Goal: Task Accomplishment & Management: Complete application form

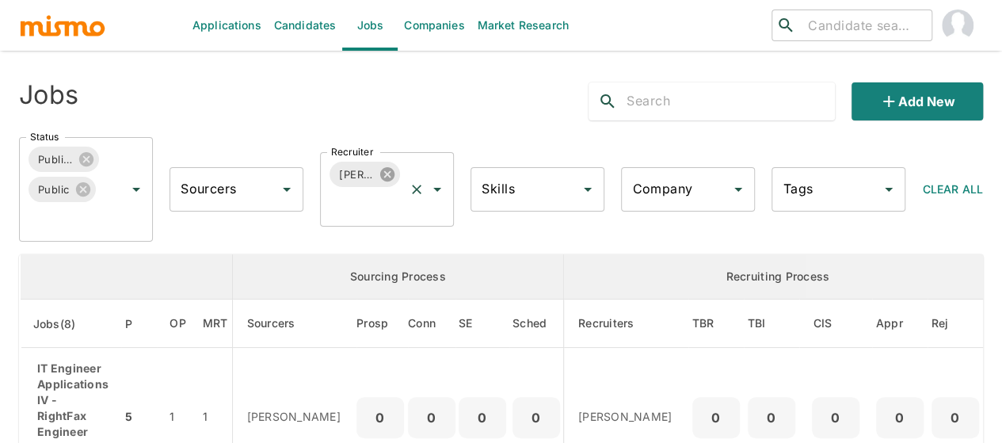
click at [386, 177] on icon at bounding box center [387, 174] width 14 height 14
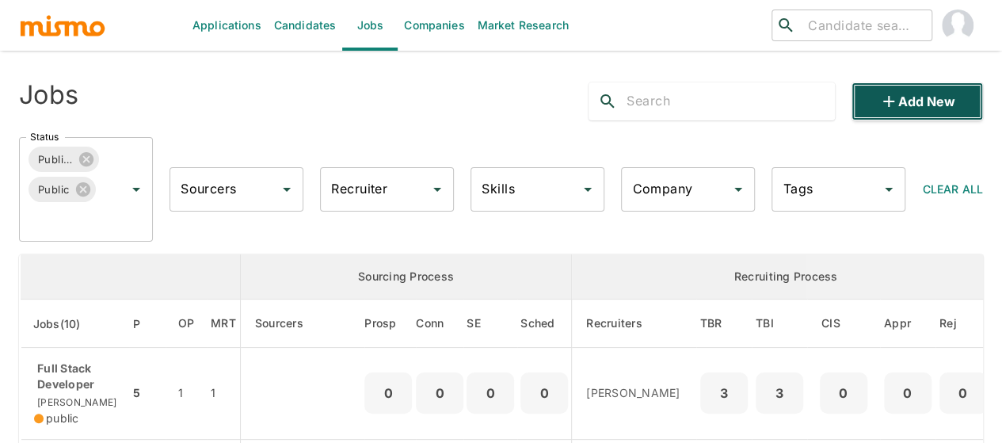
click at [891, 96] on icon "button" at bounding box center [888, 101] width 19 height 19
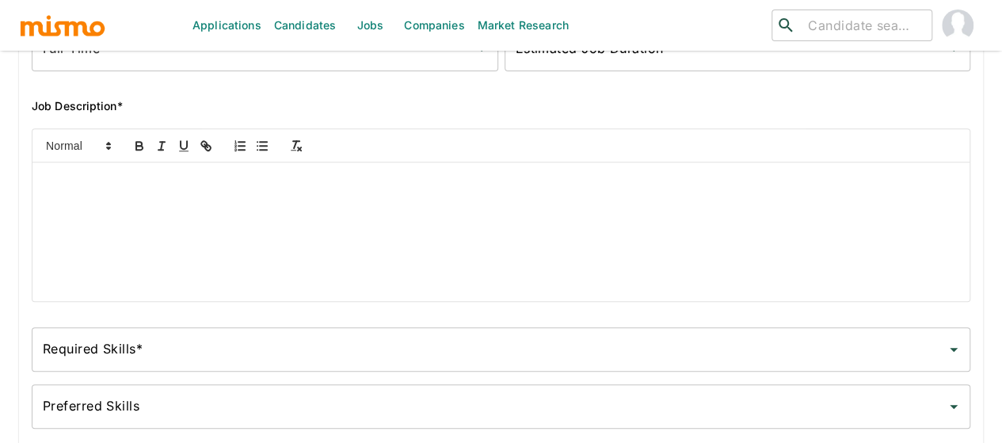
scroll to position [317, 0]
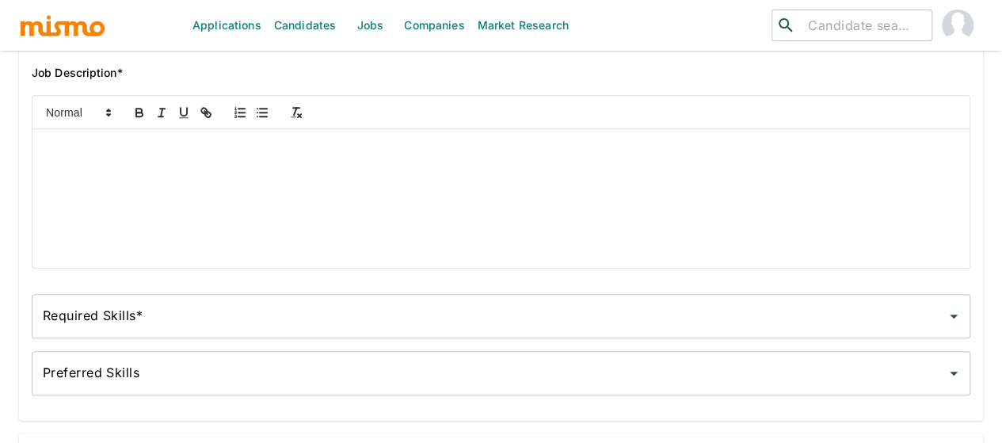
click at [105, 179] on div at bounding box center [500, 198] width 937 height 139
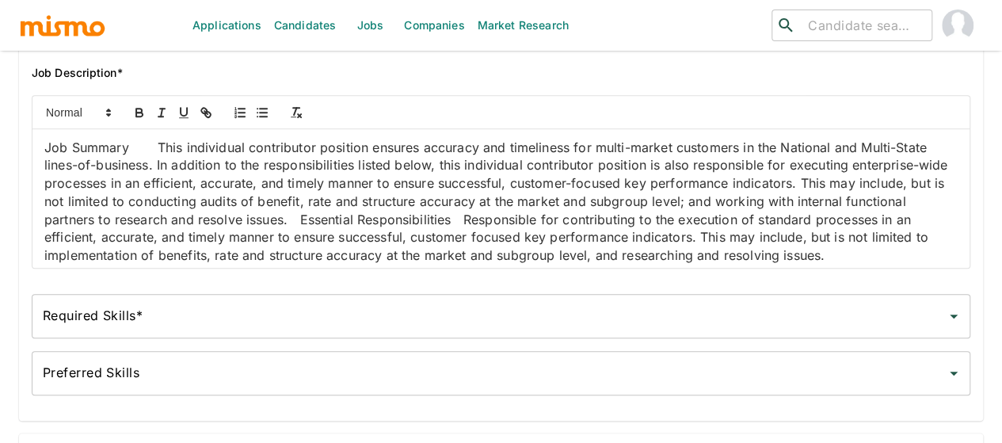
scroll to position [0, 0]
click at [150, 152] on p "Job Summary This individual contributor position ensures accuracy and timelines…" at bounding box center [501, 202] width 914 height 126
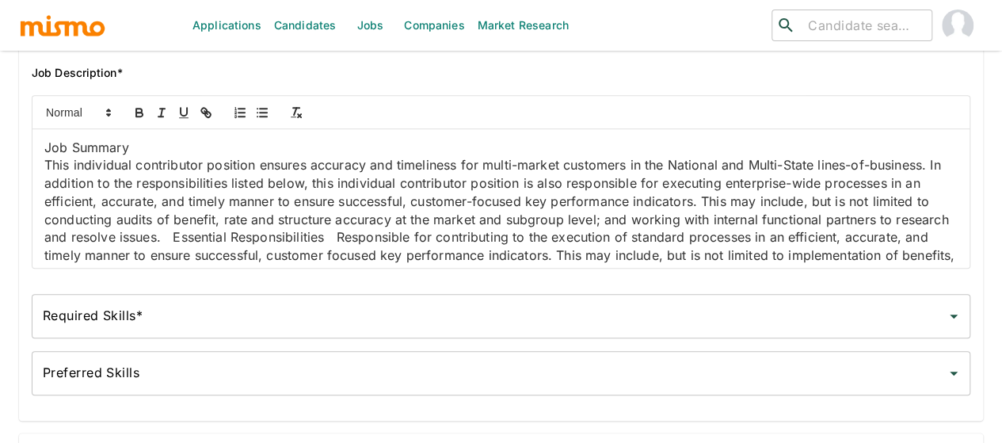
drag, startPoint x: 141, startPoint y: 158, endPoint x: 55, endPoint y: 154, distance: 85.6
click at [55, 154] on p "Job Summary" at bounding box center [501, 148] width 914 height 18
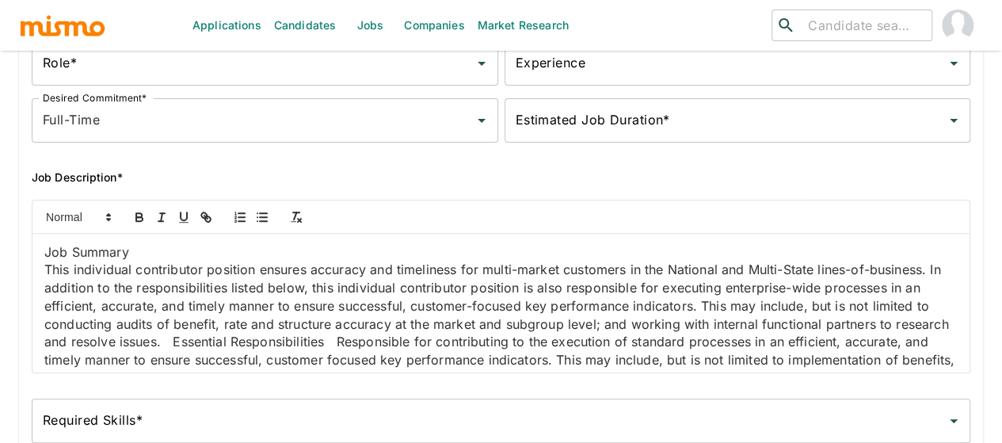
scroll to position [238, 0]
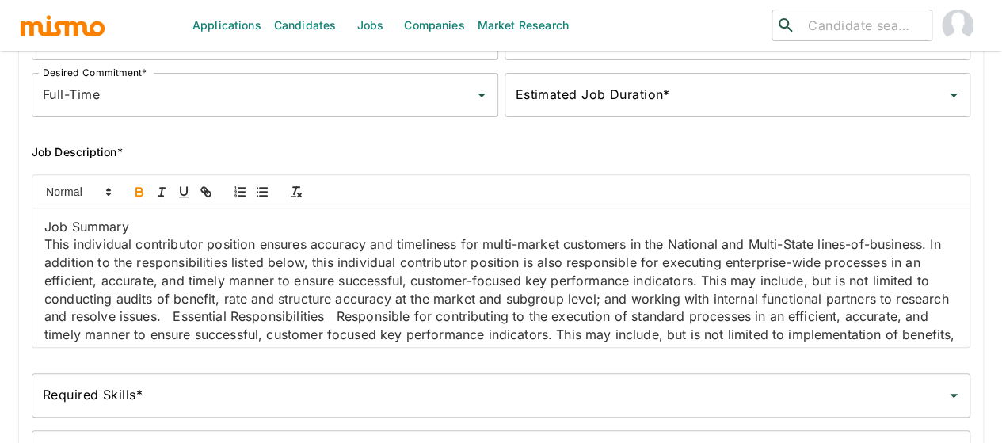
click at [142, 195] on icon "button" at bounding box center [139, 192] width 14 height 14
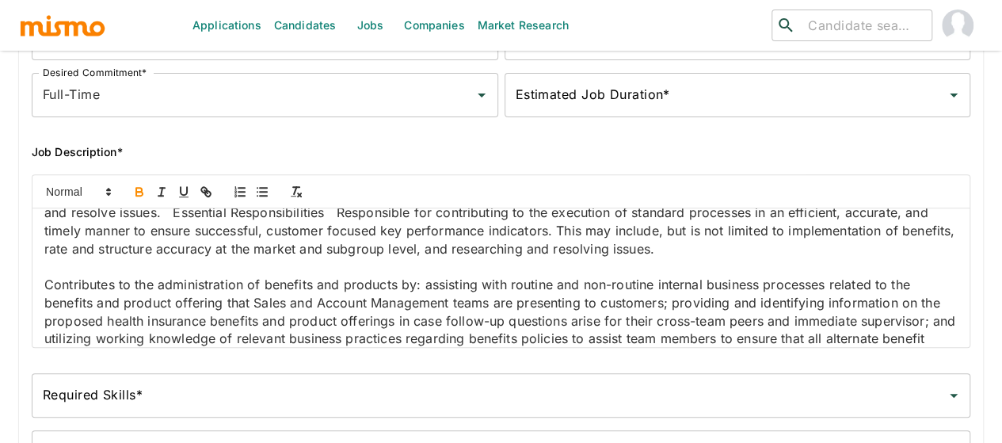
scroll to position [79, 0]
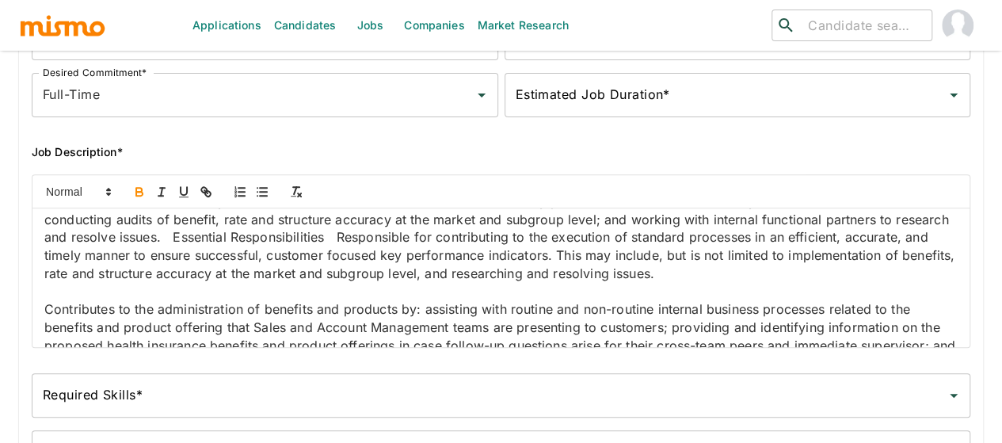
click at [415, 277] on p "This individual contributor position ensures accuracy and timeliness for multi-…" at bounding box center [501, 219] width 914 height 126
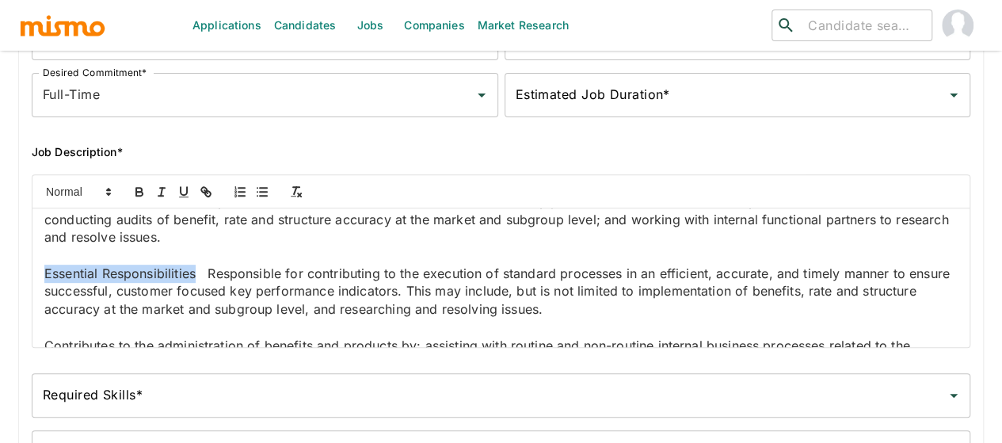
drag, startPoint x: 196, startPoint y: 313, endPoint x: 40, endPoint y: 313, distance: 156.9
click at [39, 313] on div "Job Summary This individual contributor position ensures accuracy and timelines…" at bounding box center [500, 277] width 937 height 139
click at [139, 189] on button "button" at bounding box center [139, 191] width 22 height 19
click at [216, 319] on p "Essential Responsibilities Responsible for contributing to the execution of sta…" at bounding box center [501, 292] width 914 height 54
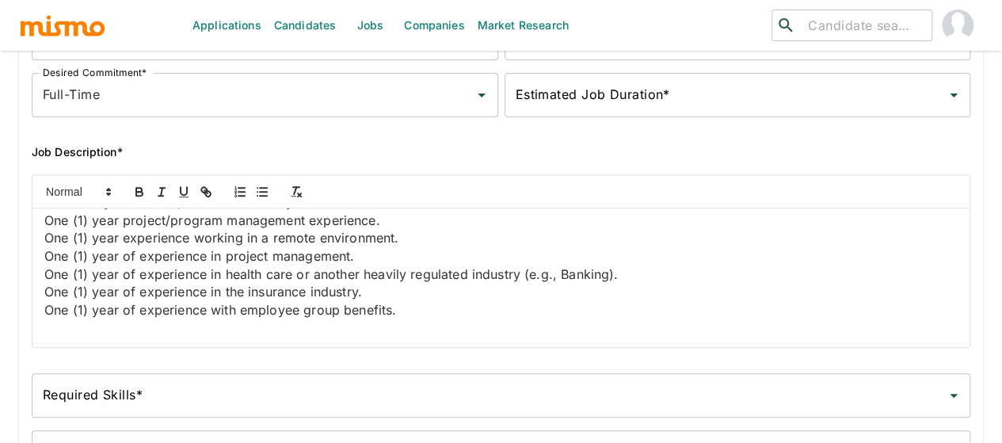
scroll to position [1432, 0]
drag, startPoint x: 309, startPoint y: 327, endPoint x: 33, endPoint y: 256, distance: 284.8
click at [33, 256] on div "Job Summary This individual contributor position ensures accuracy and timelines…" at bounding box center [500, 277] width 937 height 139
drag, startPoint x: 196, startPoint y: 257, endPoint x: 22, endPoint y: 255, distance: 174.3
click at [22, 255] on div "Job Summary This individual contributor position ensures accuracy and timelines…" at bounding box center [495, 255] width 952 height 186
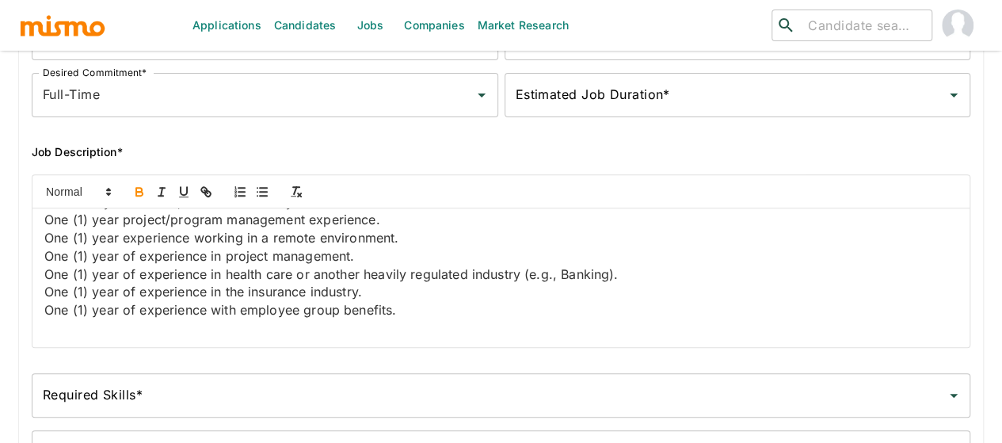
click at [137, 192] on icon "button" at bounding box center [139, 190] width 6 height 4
click at [215, 85] on p "Minimum Qualifications High School Diploma or GED, or equivalent AND minimum tw…" at bounding box center [501, 67] width 914 height 36
click at [482, 140] on p "Minimum one (1) year of experience with Employee Group Benefits." at bounding box center [501, 131] width 914 height 18
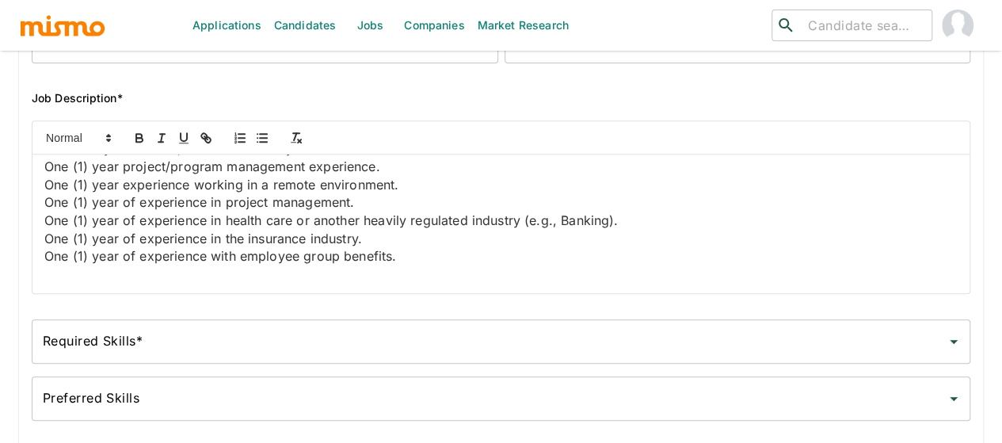
scroll to position [317, 0]
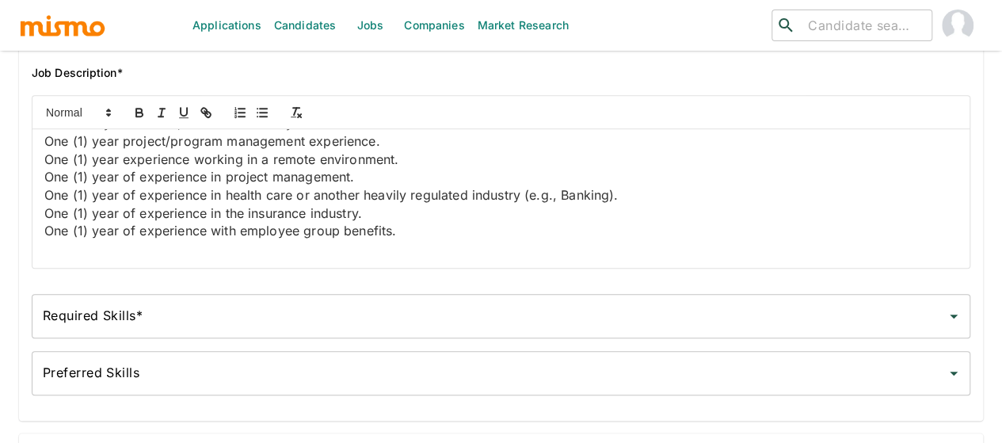
drag, startPoint x: 206, startPoint y: 264, endPoint x: 52, endPoint y: 258, distance: 153.8
click at [52, 78] on p "Additional Requirements Microsoft Office 365 proficiency, demonstrated organiza…" at bounding box center [501, 69] width 914 height 18
click at [133, 120] on icon "button" at bounding box center [139, 112] width 14 height 14
click at [235, 78] on p "Additional Requirements Microsoft Office 365 proficiency, demonstrated organiza…" at bounding box center [501, 69] width 914 height 18
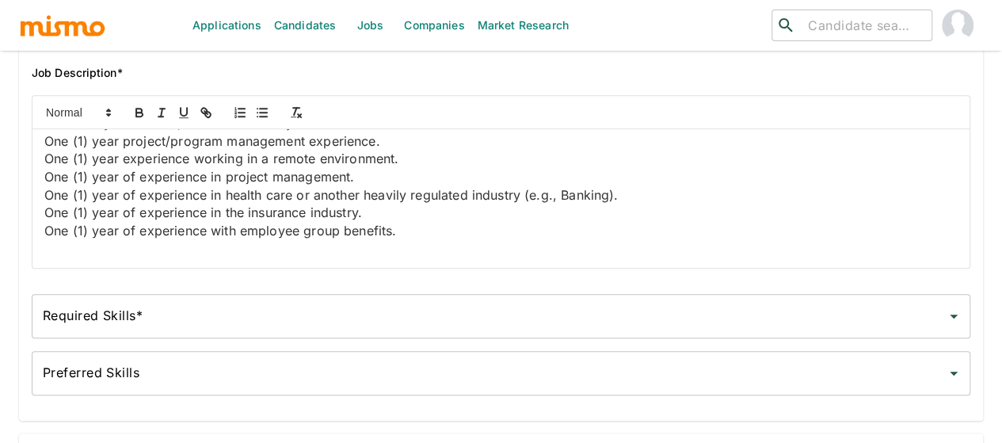
click at [151, 319] on input "Required Skills*" at bounding box center [489, 316] width 901 height 30
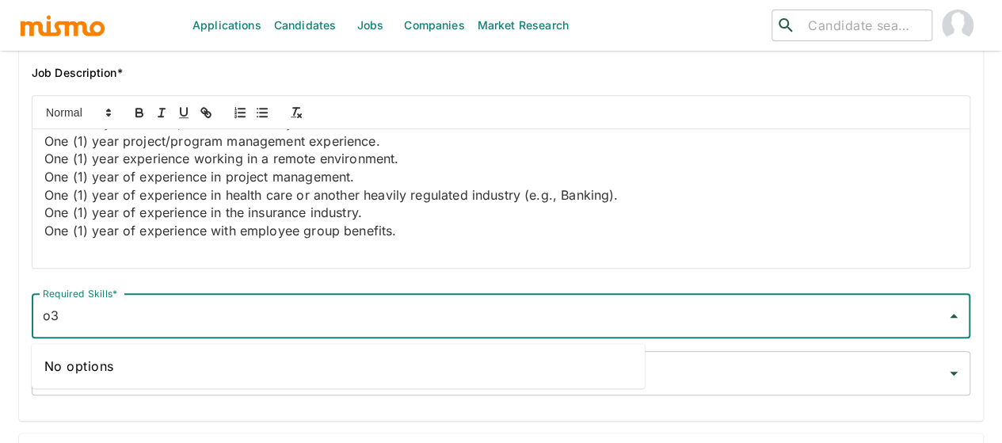
type input "o"
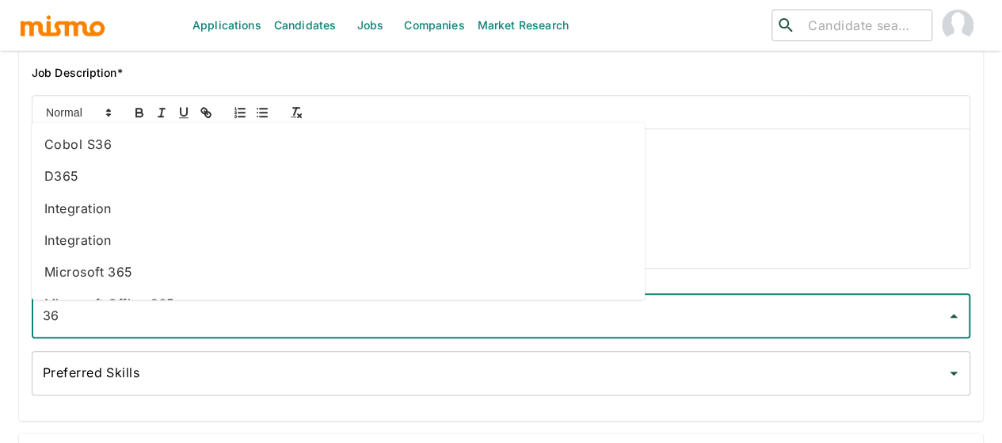
type input "365"
click at [138, 242] on li "Microsoft 365" at bounding box center [338, 240] width 613 height 32
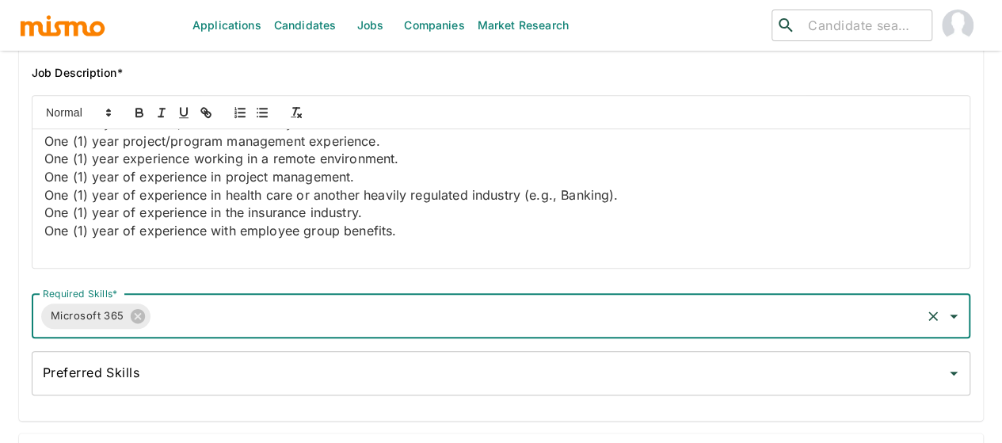
scroll to position [1604, 0]
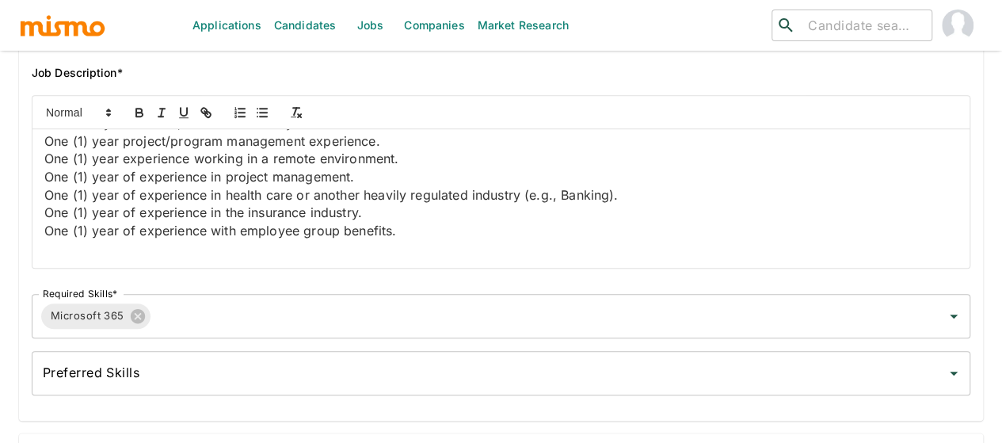
drag, startPoint x: 309, startPoint y: 220, endPoint x: 26, endPoint y: 207, distance: 283.2
click at [26, 207] on div "Job Summary This individual contributor position ensures accuracy and timelines…" at bounding box center [495, 175] width 952 height 186
drag, startPoint x: 192, startPoint y: 203, endPoint x: 41, endPoint y: 208, distance: 150.6
click at [41, 208] on div "Job Summary This individual contributor position ensures accuracy and timelines…" at bounding box center [500, 198] width 937 height 139
click at [134, 120] on icon "button" at bounding box center [139, 112] width 14 height 14
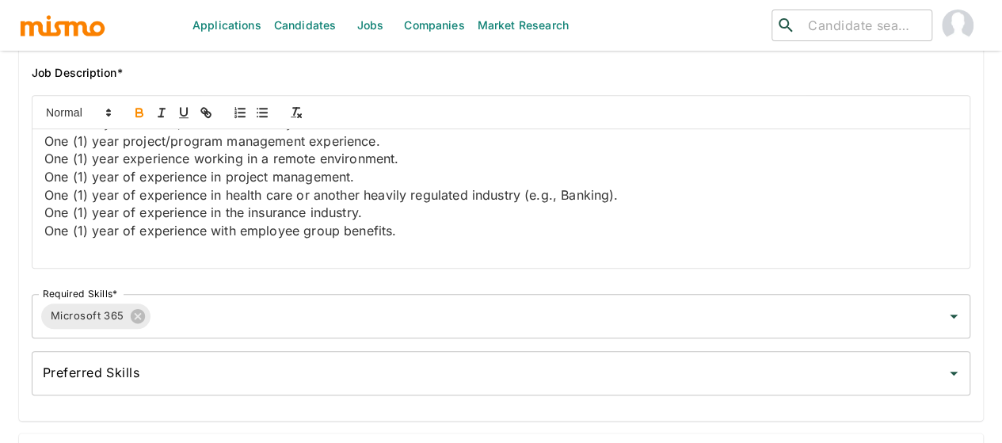
click at [207, 96] on p "Microsoft Office 365 proficiency, demonstrated organizational skills, detail-or…" at bounding box center [501, 78] width 914 height 36
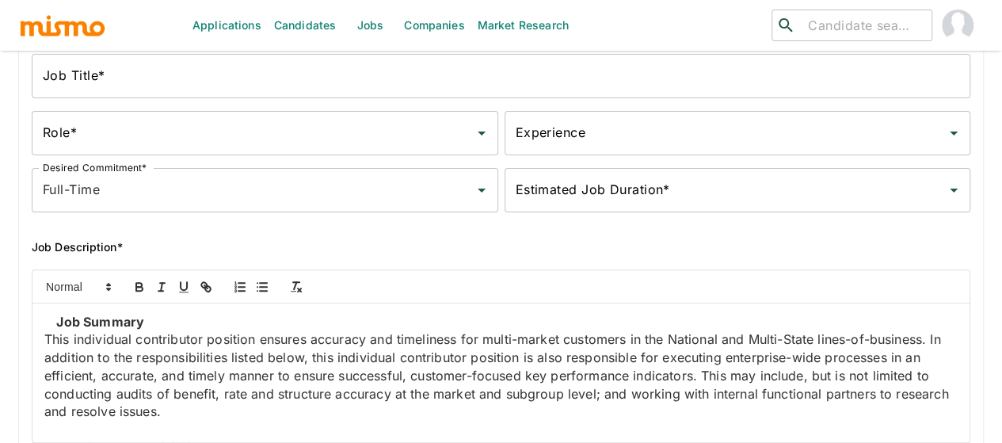
scroll to position [0, 0]
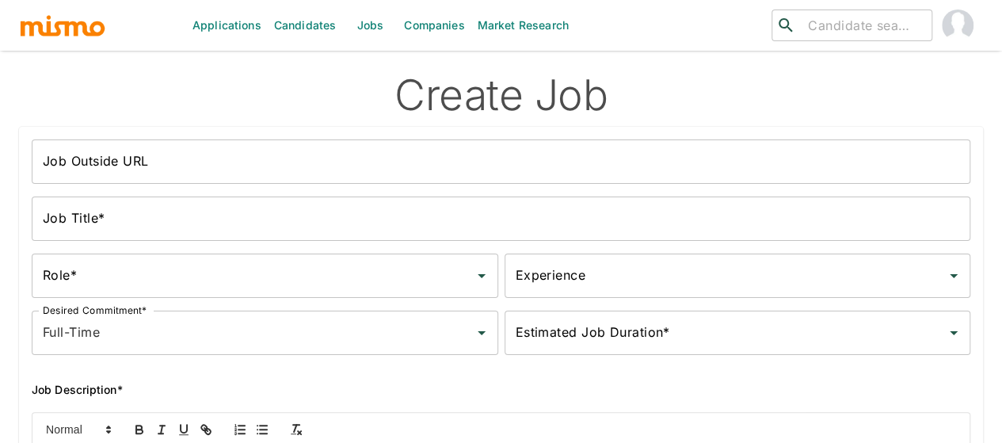
click at [750, 217] on li "Kaiser" at bounding box center [827, 212] width 288 height 32
type input "Kaiser"
type input "for"
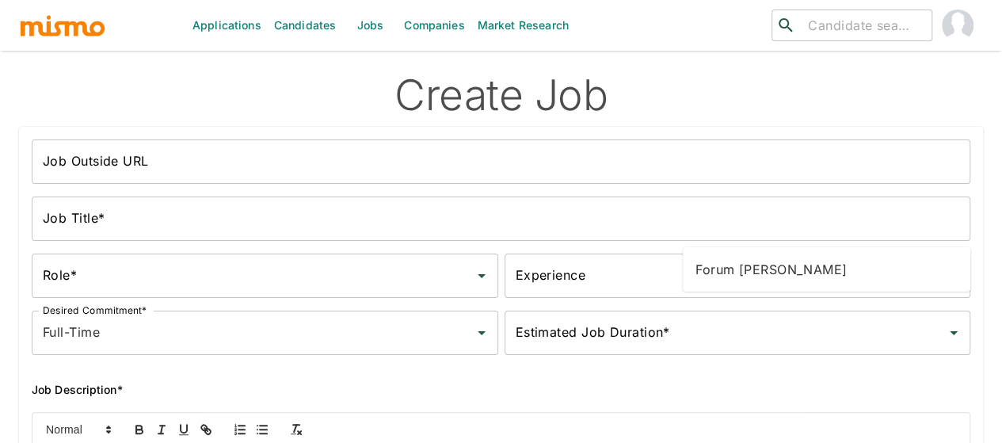
click at [738, 275] on li "Forum Desai" at bounding box center [827, 270] width 288 height 32
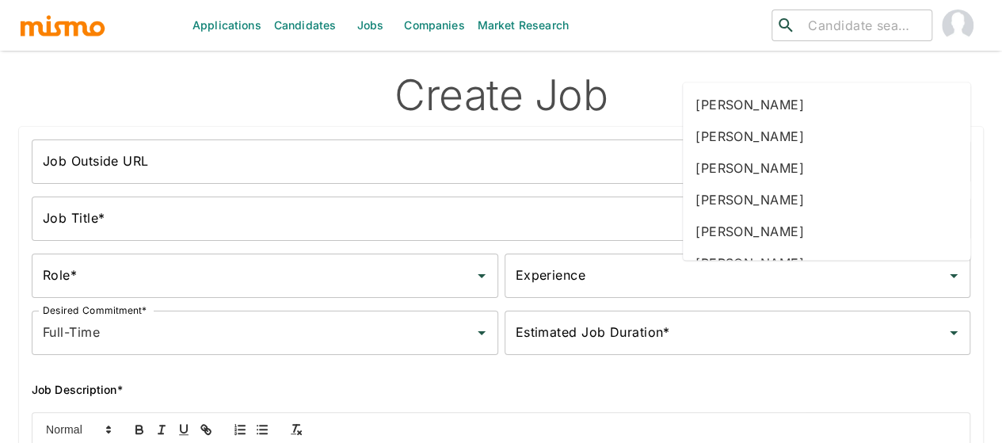
type input "a"
type input "mai"
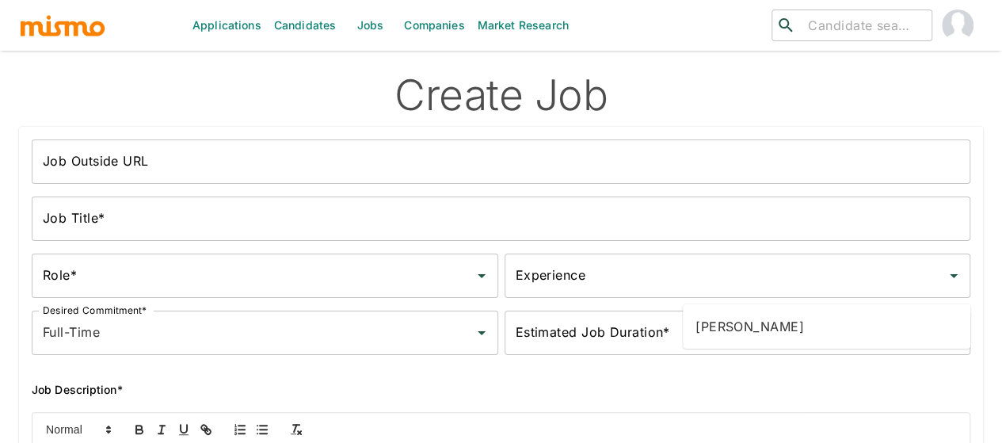
click at [757, 336] on li "Maia Reyes" at bounding box center [827, 327] width 288 height 32
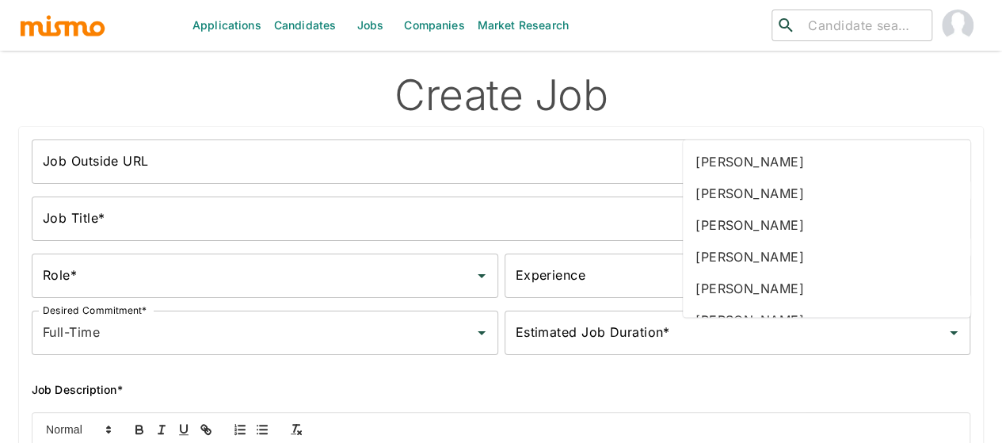
type input "gab"
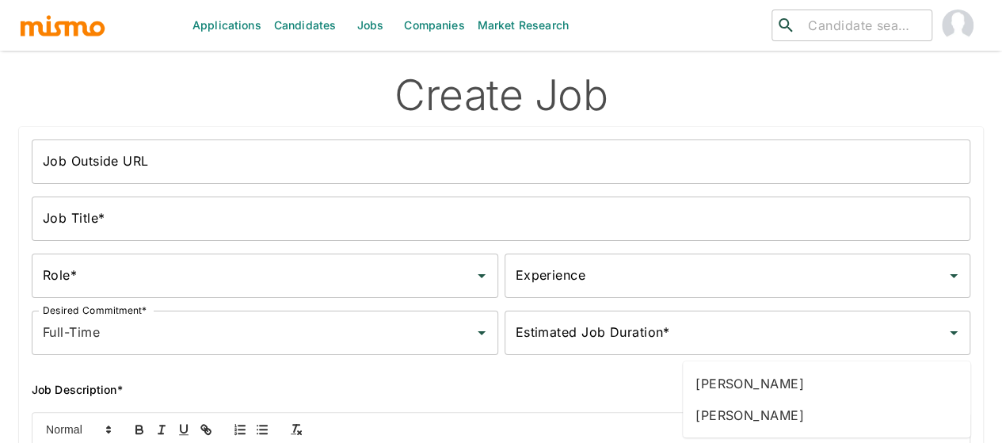
click at [758, 389] on li "Gabriel Hernandez" at bounding box center [827, 384] width 288 height 32
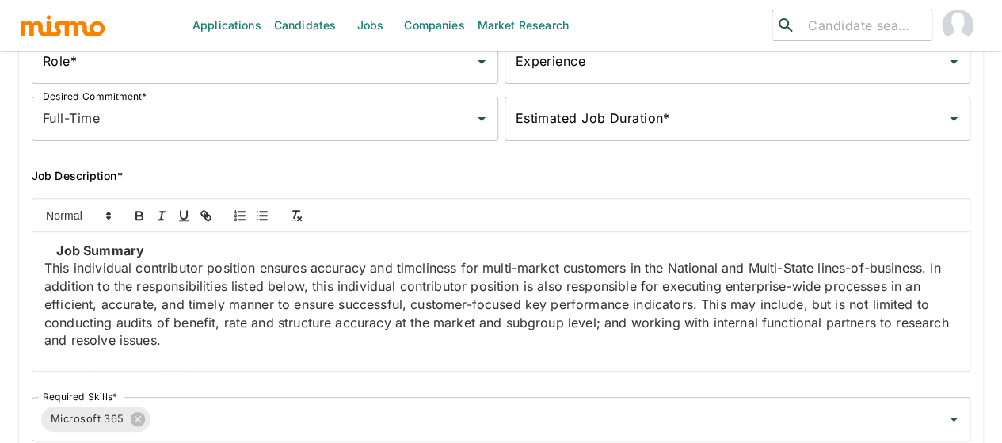
scroll to position [238, 0]
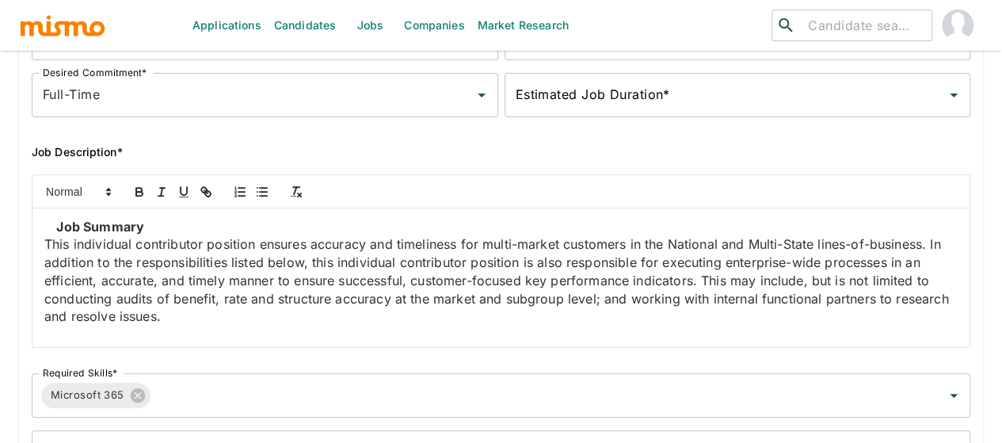
type input "2025-10-13"
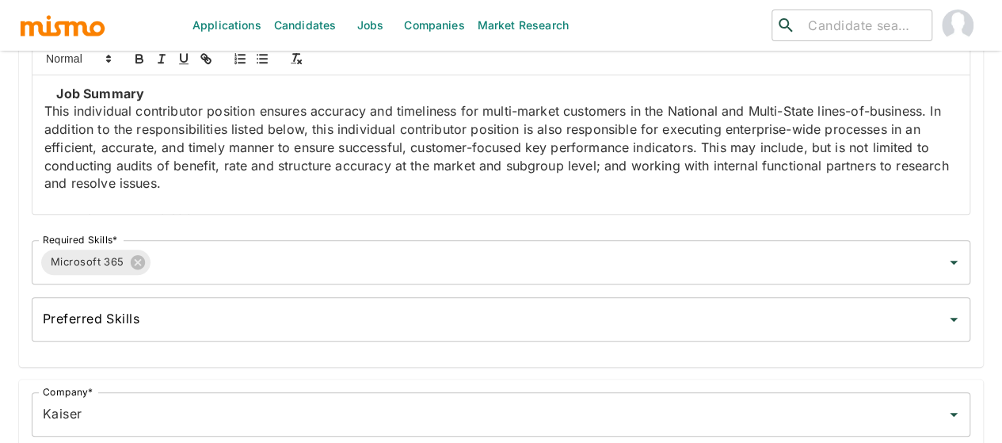
scroll to position [396, 0]
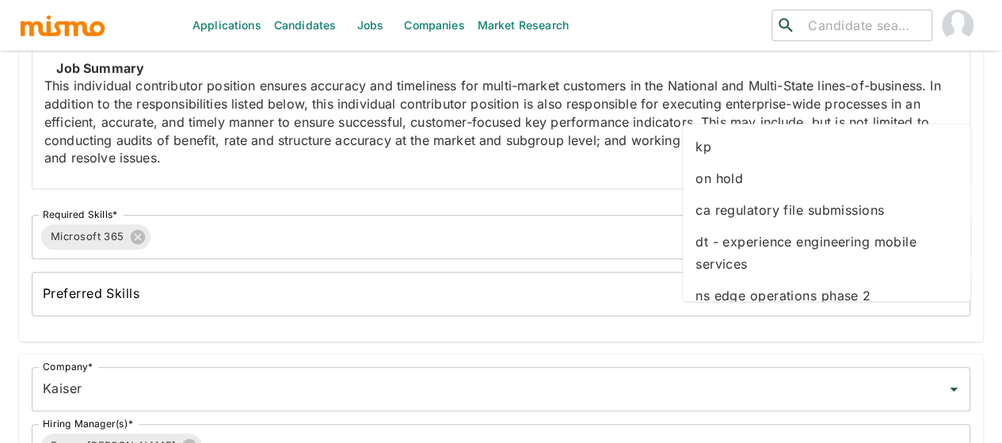
click at [707, 146] on li "kp" at bounding box center [827, 147] width 288 height 32
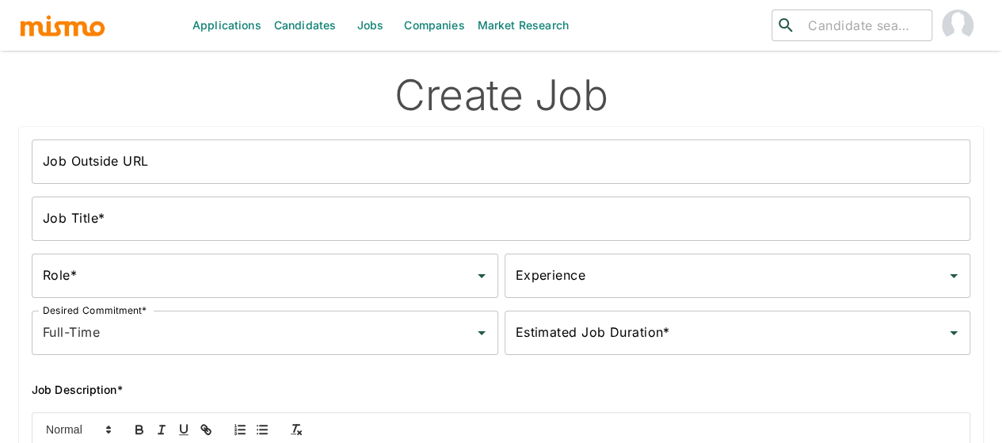
scroll to position [79, 0]
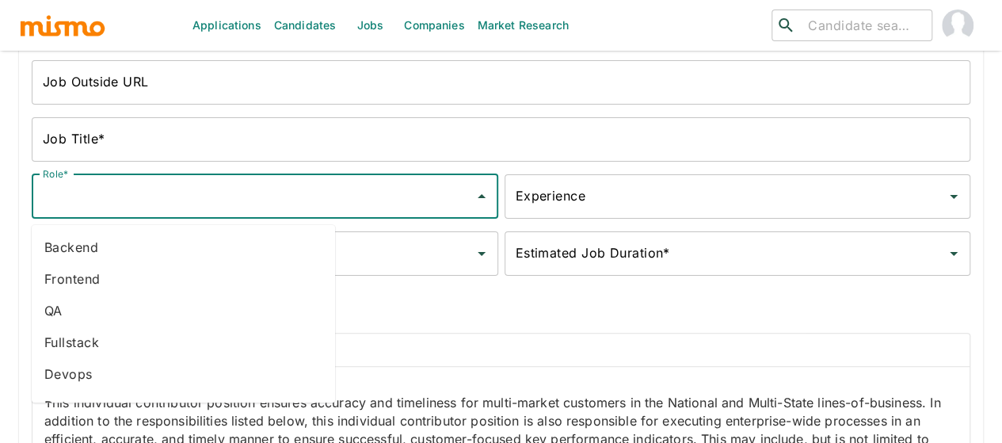
click at [70, 195] on input "Role*" at bounding box center [253, 196] width 429 height 30
click at [66, 250] on li "Backend" at bounding box center [183, 247] width 303 height 32
type input "Backend"
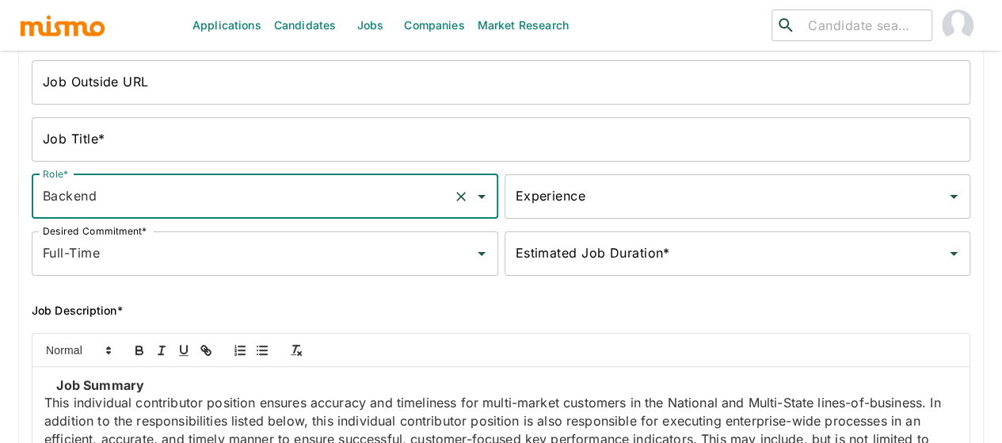
click at [512, 206] on input "Experience" at bounding box center [726, 196] width 429 height 30
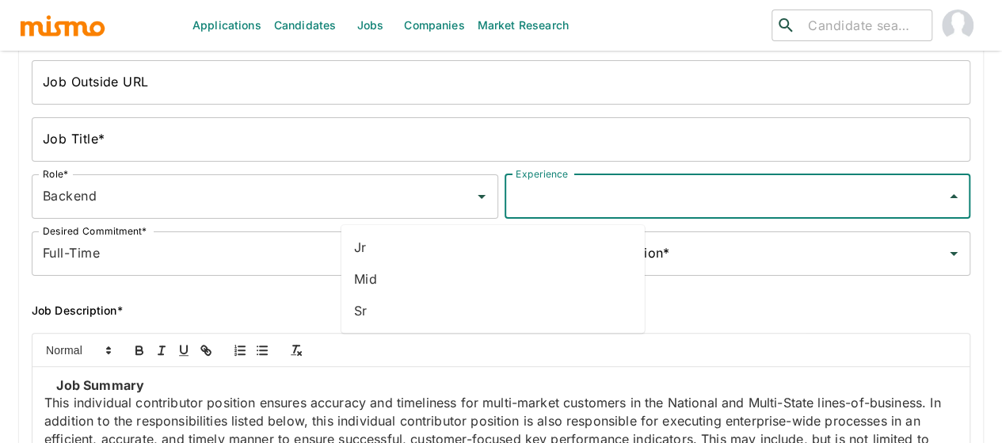
click at [386, 265] on li "Mid" at bounding box center [492, 279] width 303 height 32
type input "Mid"
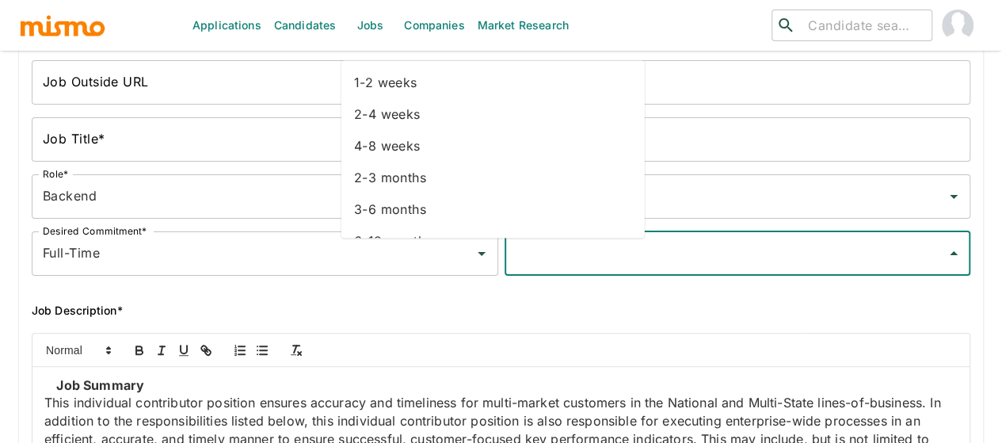
click at [512, 260] on input "Estimated Job Duration*" at bounding box center [726, 253] width 429 height 30
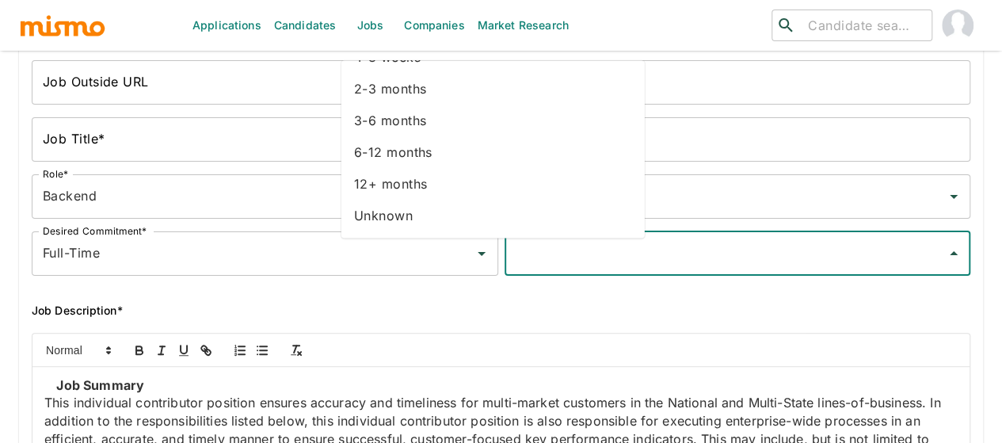
click at [409, 219] on li "Unknown" at bounding box center [492, 216] width 303 height 32
type input "Unknown"
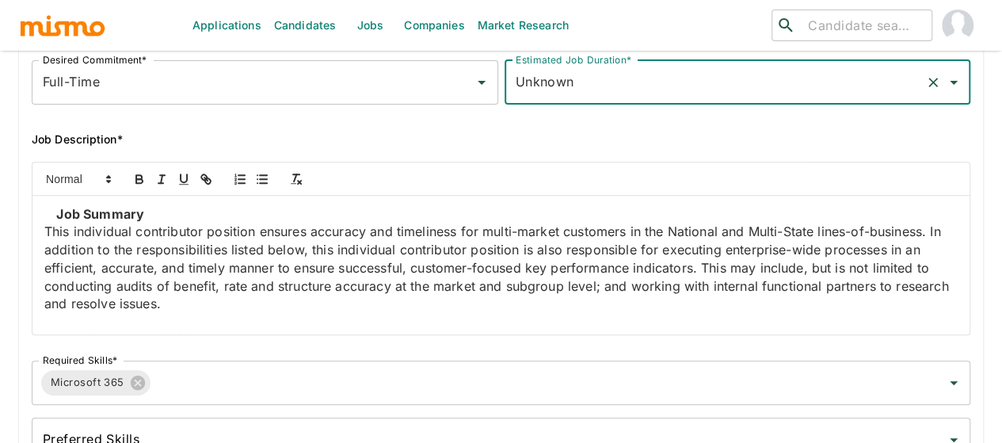
scroll to position [317, 0]
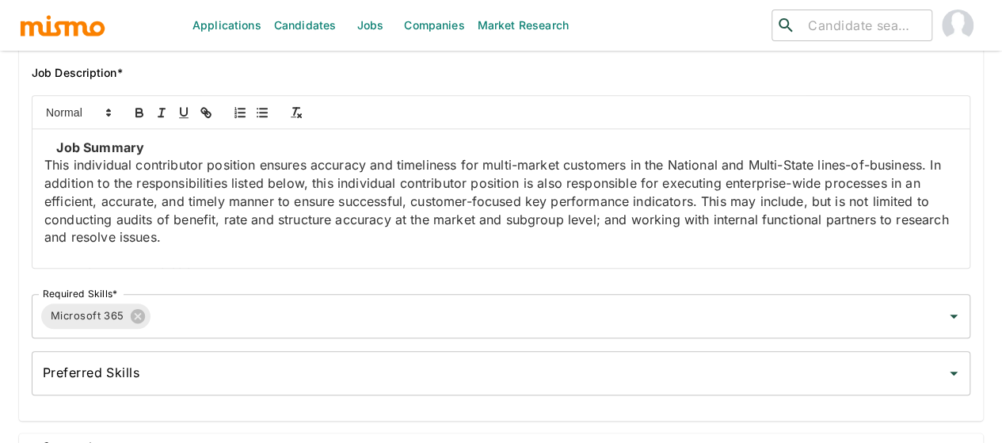
type input "2026-03-09"
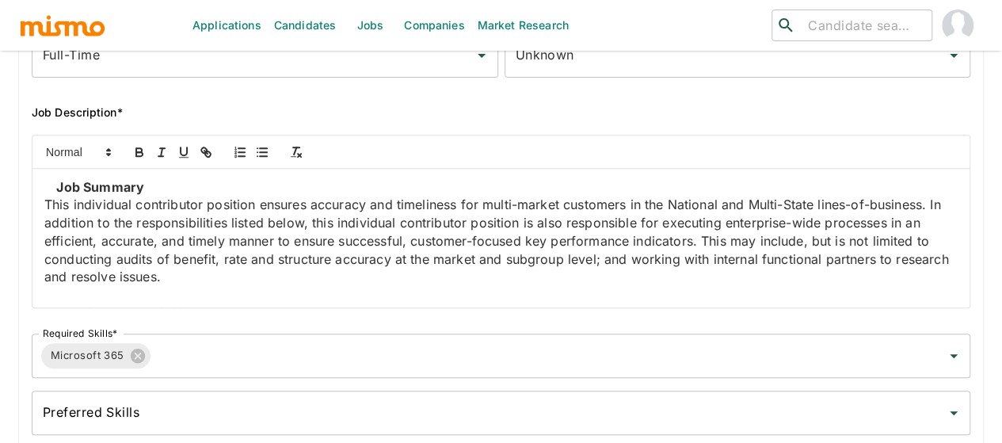
scroll to position [0, 0]
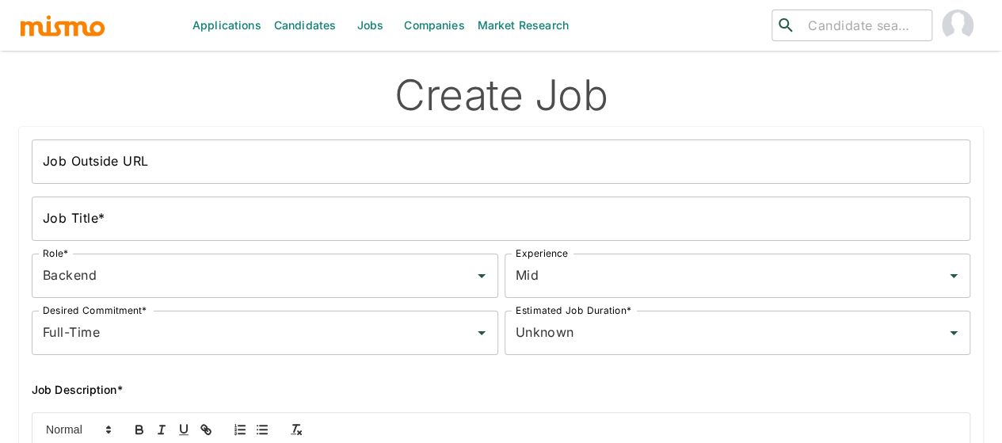
click at [104, 172] on input "Job Outside URL" at bounding box center [501, 161] width 939 height 44
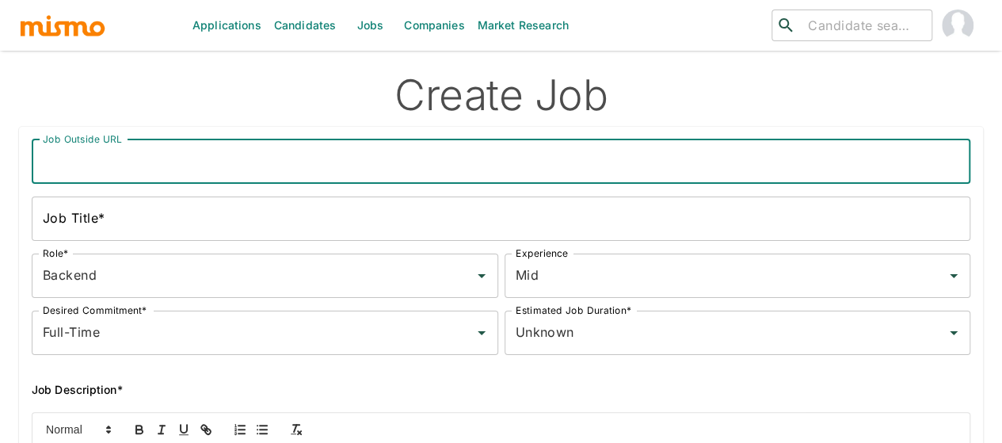
paste input "Sales Service Specialist III, National"
type input "Sales Service Specialist III, National"
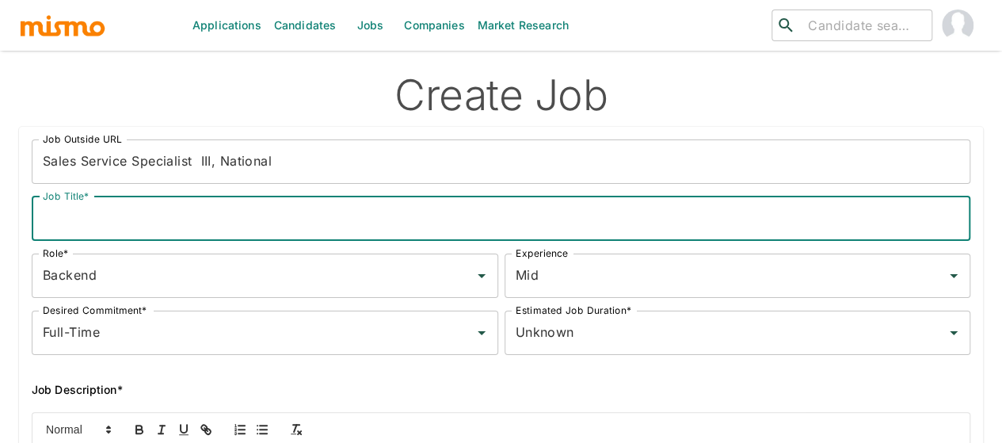
click at [119, 227] on input "Job Title*" at bounding box center [501, 218] width 939 height 44
paste input "Sales Service Specialist III, National"
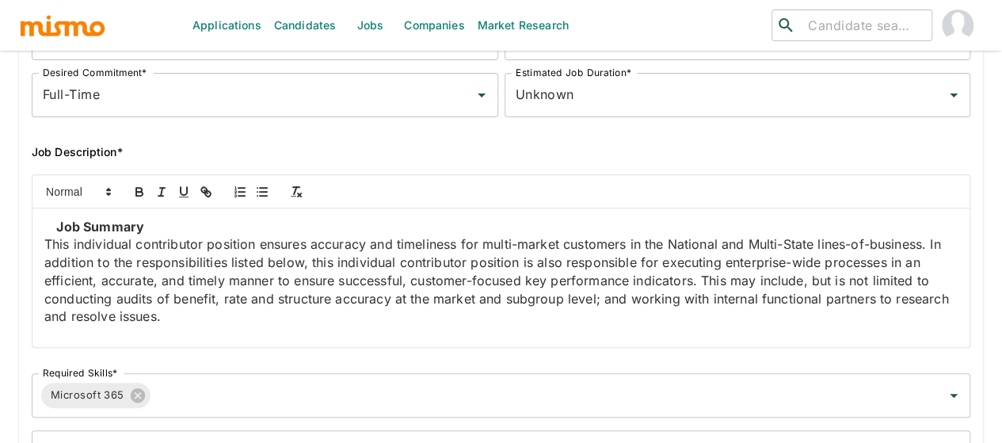
scroll to position [461, 0]
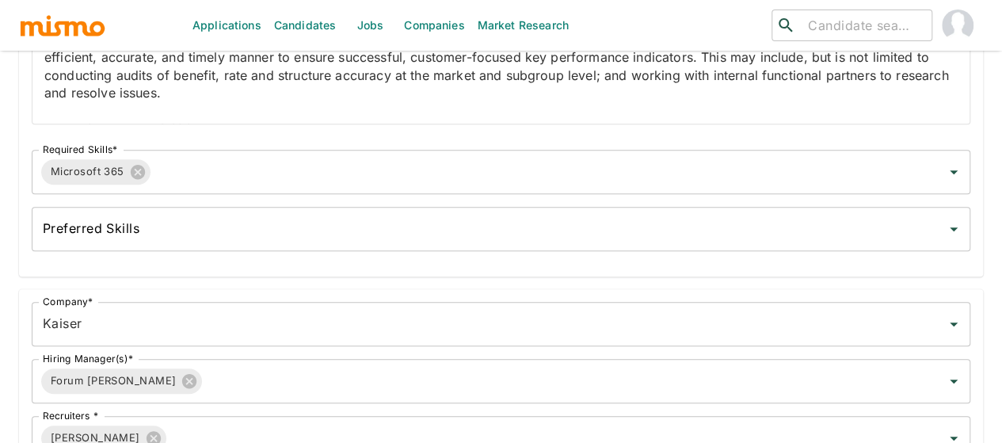
type input "Sales Service Specialist III, National"
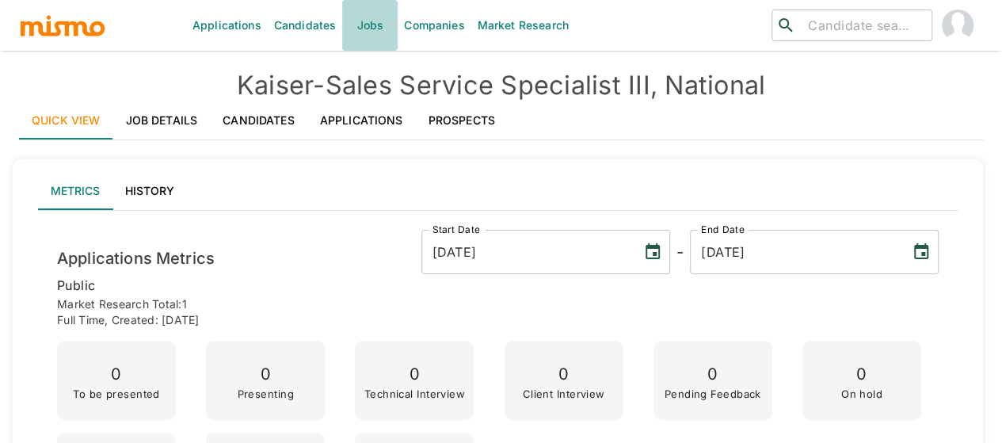
click at [355, 36] on link "Jobs" at bounding box center [369, 25] width 55 height 51
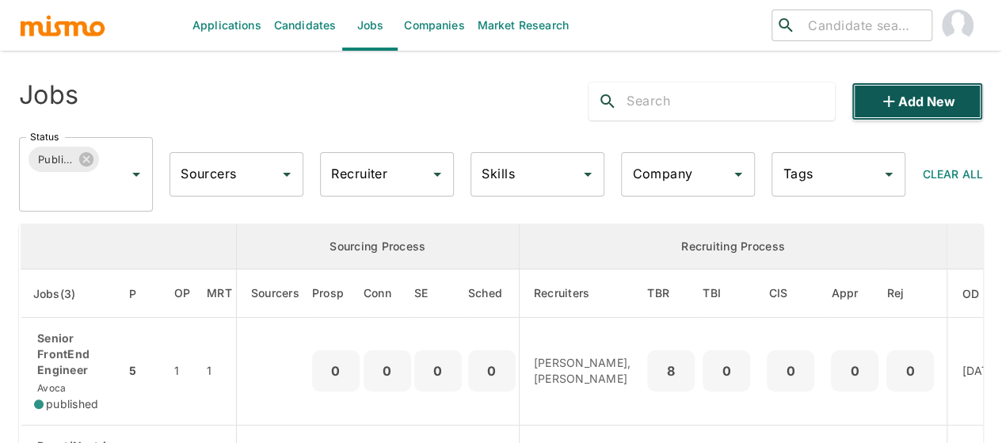
click at [880, 116] on button "Add new" at bounding box center [918, 101] width 132 height 38
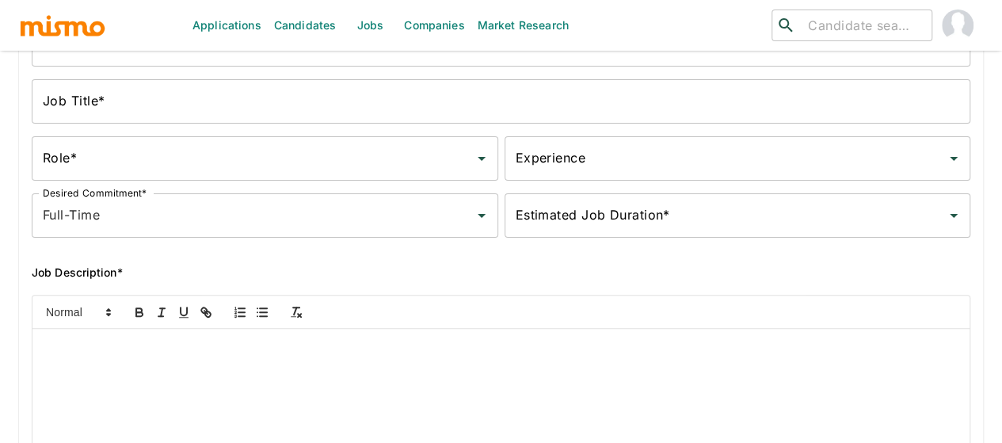
scroll to position [238, 0]
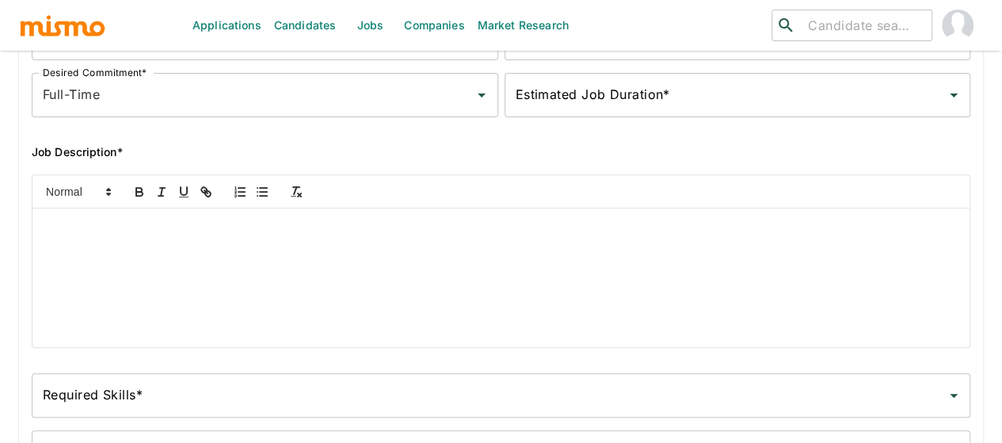
click at [70, 236] on p at bounding box center [501, 227] width 914 height 18
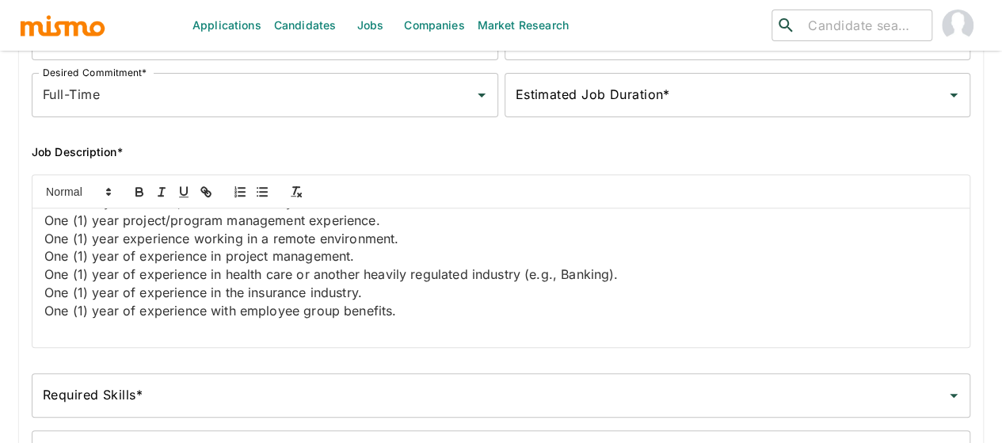
click at [59, 410] on input "Required Skills*" at bounding box center [489, 395] width 901 height 30
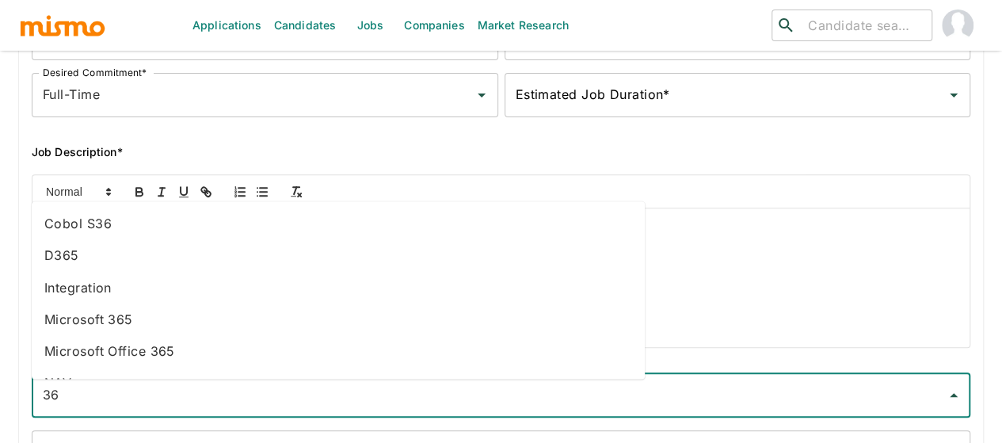
type input "365"
click at [95, 272] on li "Microsoft 365" at bounding box center [338, 288] width 613 height 32
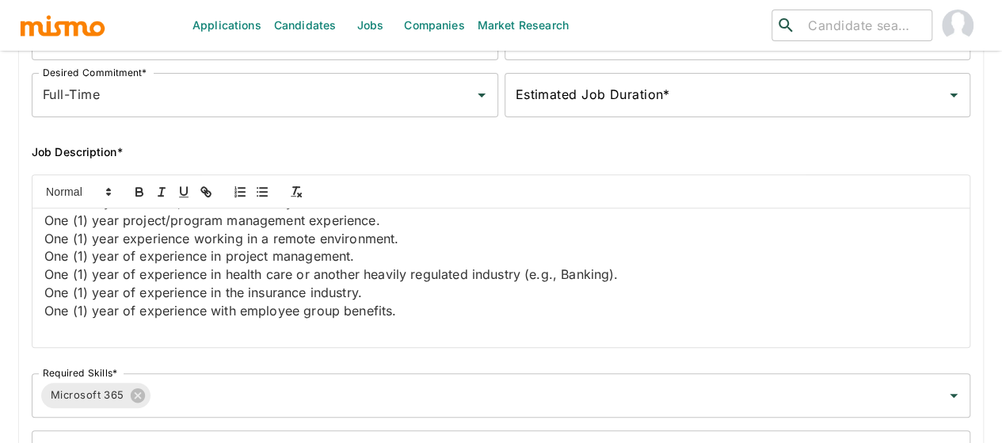
type input "2025-10-13"
type input "2026-03-09"
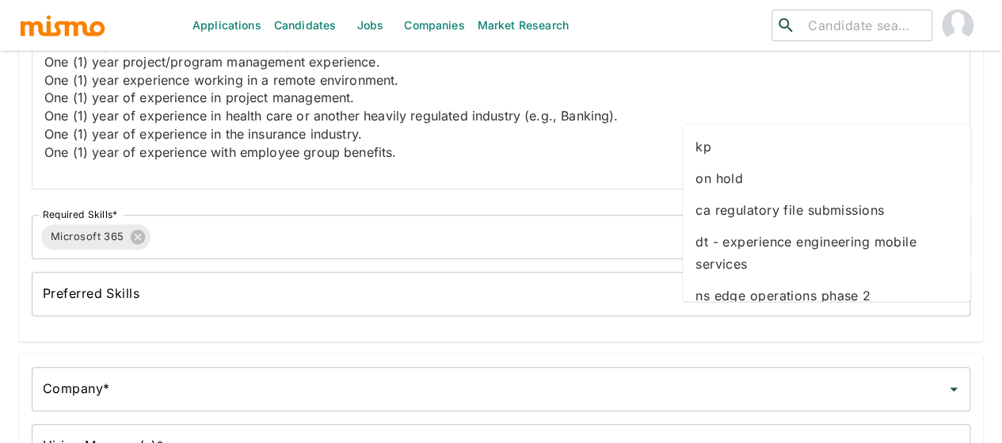
click at [706, 148] on li "kp" at bounding box center [827, 147] width 288 height 32
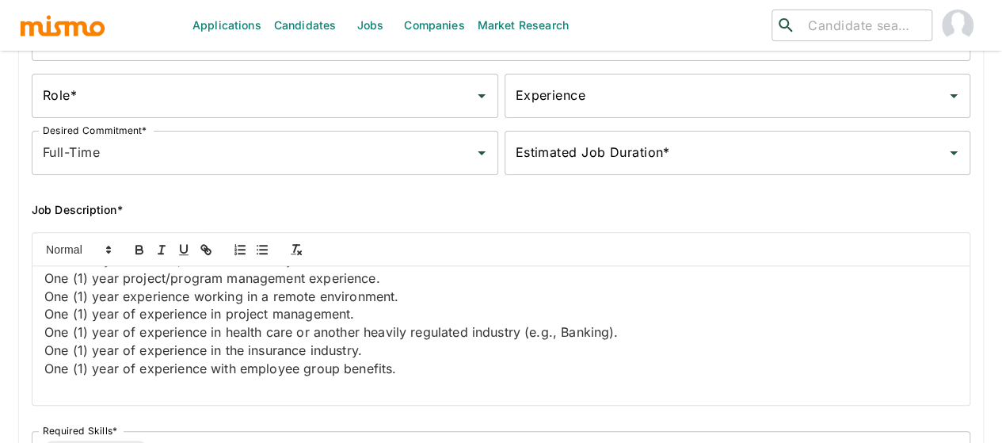
scroll to position [158, 0]
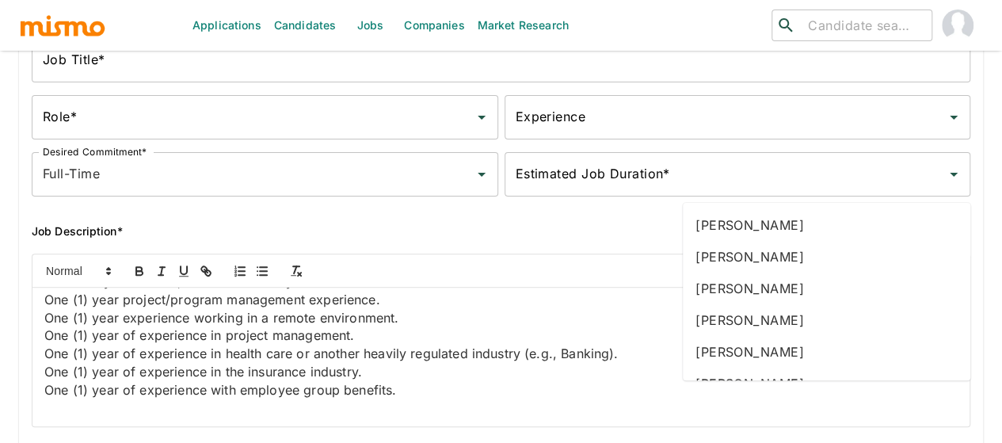
type input "gab"
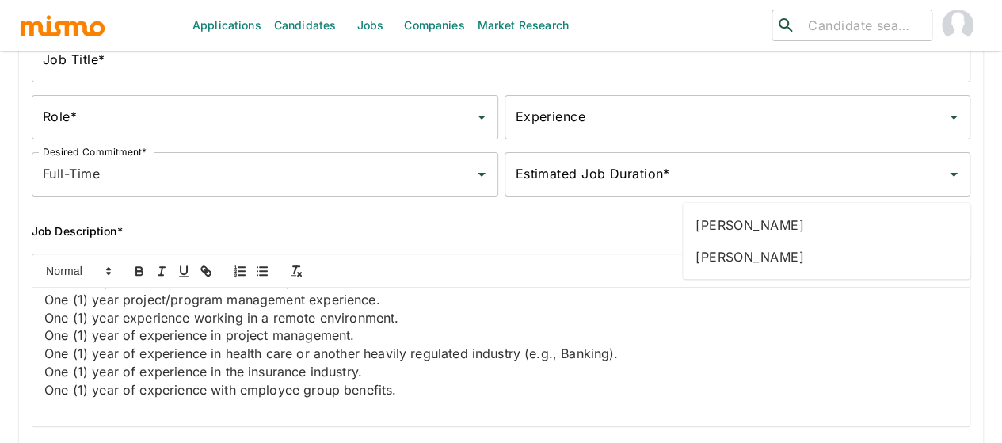
click at [737, 219] on li "Gabriel Hernandez" at bounding box center [827, 225] width 288 height 32
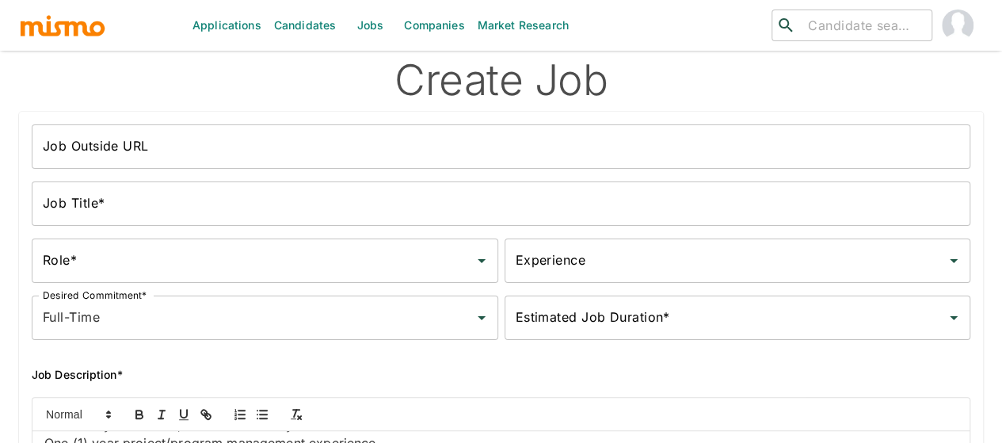
scroll to position [0, 0]
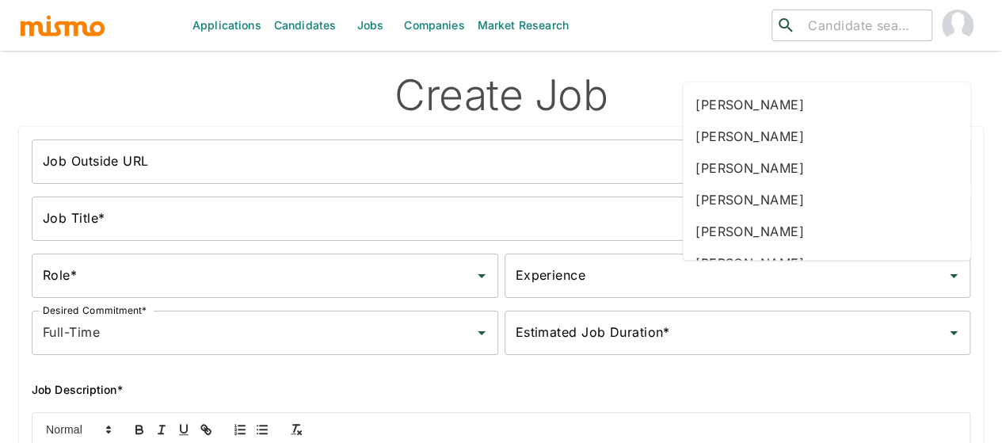
type input "mai"
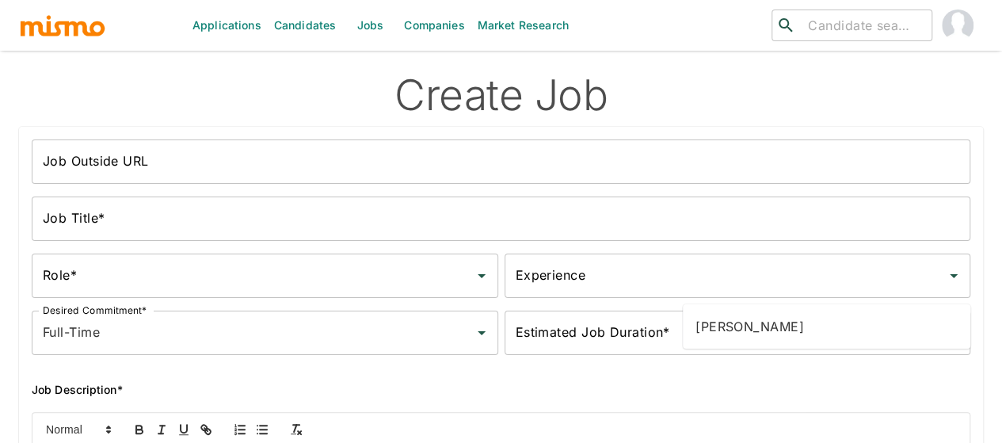
click at [723, 336] on li "Maia Reyes" at bounding box center [827, 327] width 288 height 32
click at [723, 219] on li "Kaiser" at bounding box center [827, 212] width 288 height 32
type input "Kaiser"
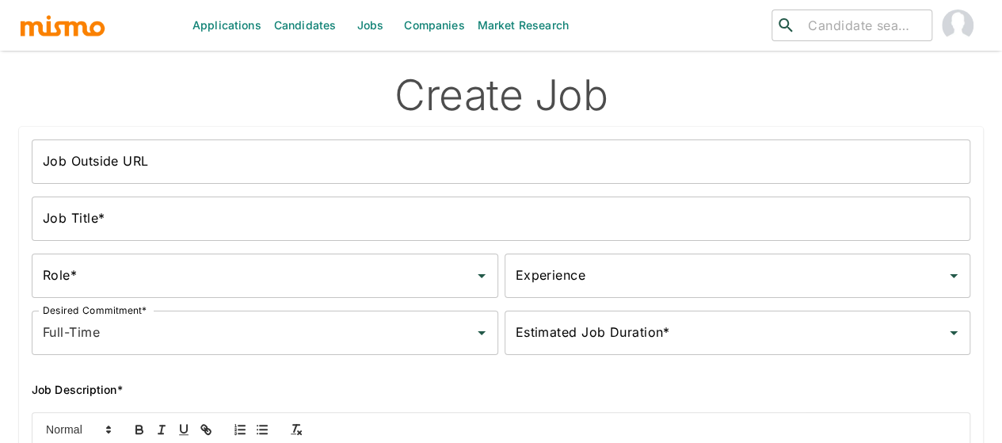
type input "for"
click at [725, 260] on li "Forum Desai" at bounding box center [827, 270] width 288 height 32
click at [236, 167] on input "Job Outside URL" at bounding box center [501, 161] width 939 height 44
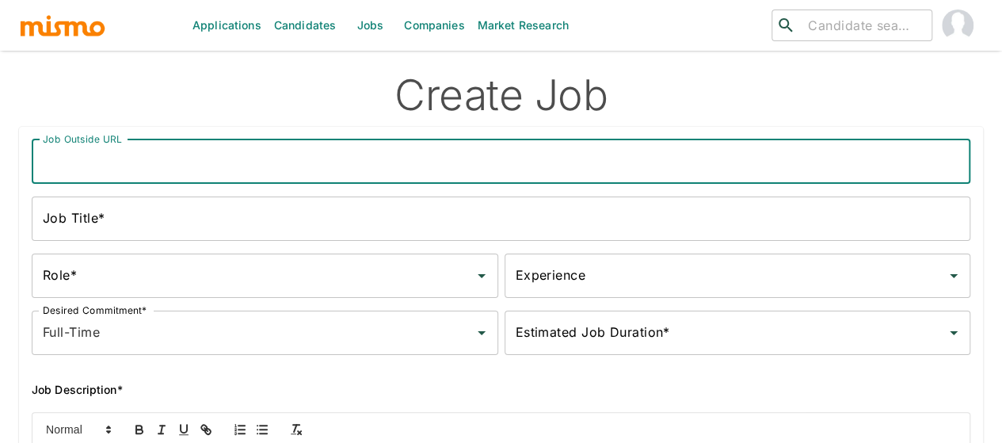
paste input "Sales Service Specialist III, Multisite"
type input "Sales Service Specialist III, Multisite"
click at [230, 210] on input "Job Title*" at bounding box center [501, 218] width 939 height 44
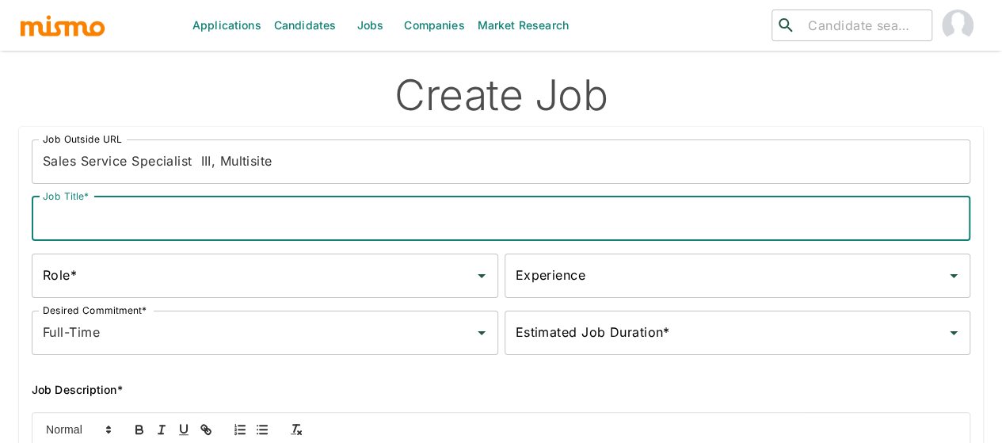
paste input "Sales Service Specialist III, Multisite"
type input "Sales Service Specialist III, Multisite"
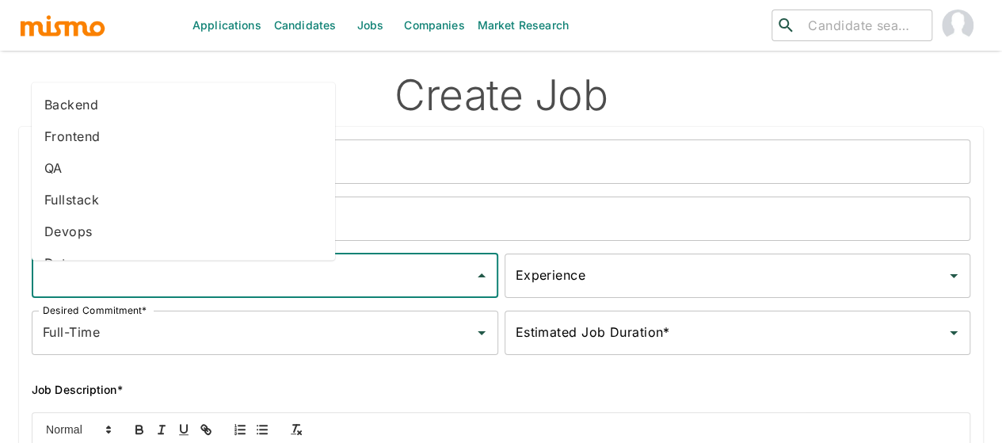
click at [145, 291] on input "Role*" at bounding box center [253, 276] width 429 height 30
click at [89, 143] on li "Frontend" at bounding box center [183, 137] width 303 height 32
type input "Frontend"
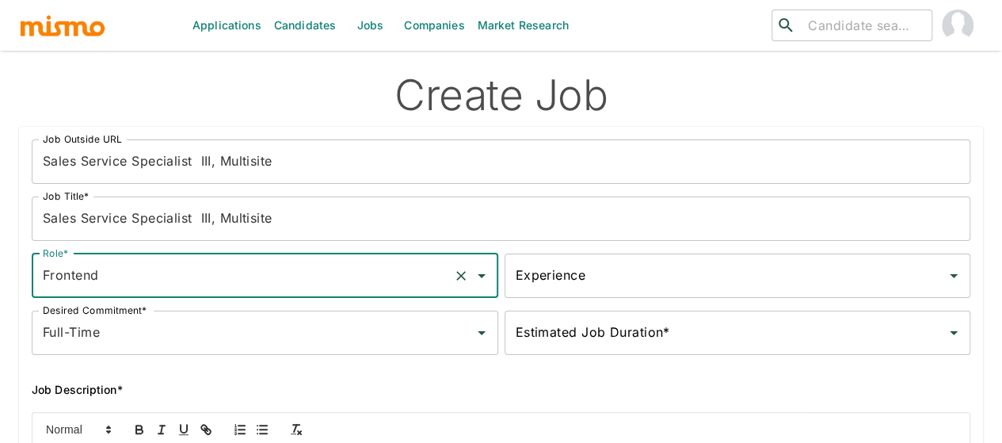
click at [512, 289] on input "Experience" at bounding box center [726, 276] width 429 height 30
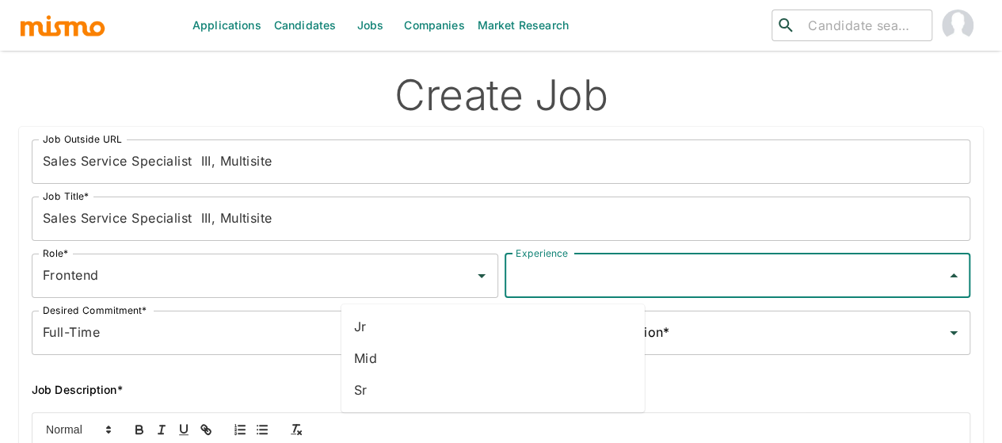
click at [374, 352] on li "Mid" at bounding box center [492, 358] width 303 height 32
type input "Mid"
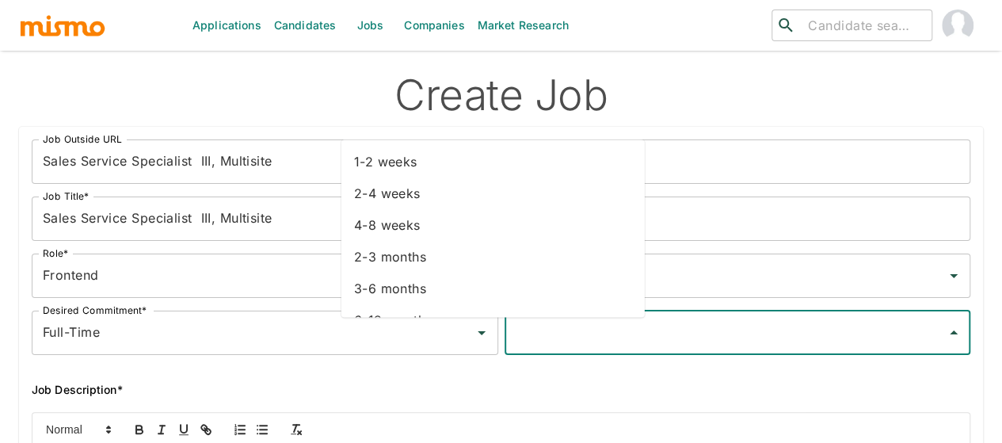
click at [512, 348] on input "Estimated Job Duration*" at bounding box center [726, 333] width 429 height 30
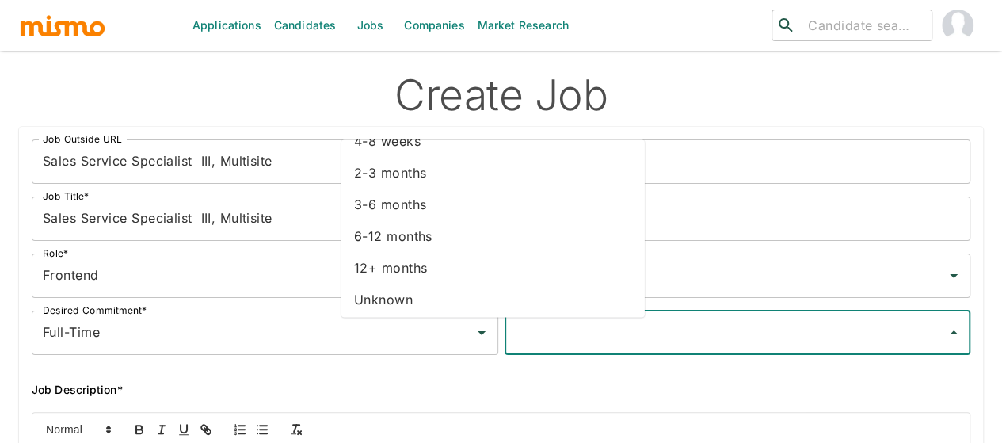
scroll to position [89, 0]
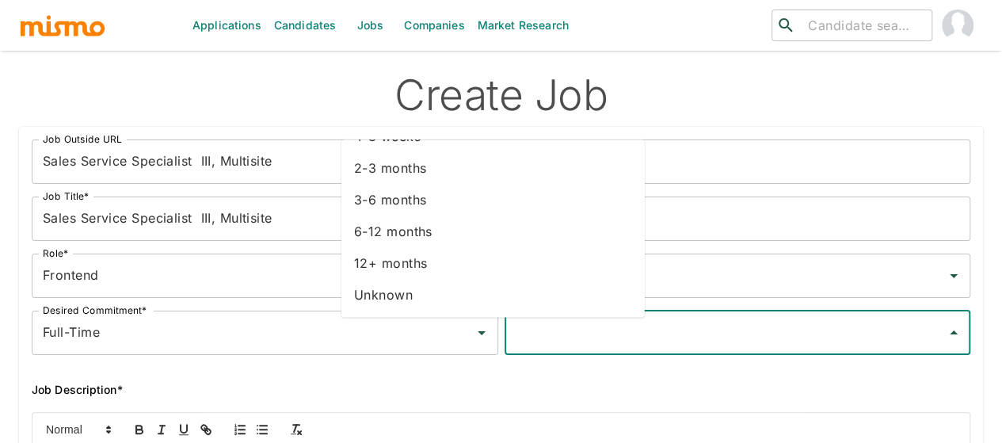
click at [403, 300] on li "Unknown" at bounding box center [492, 296] width 303 height 32
type input "Unknown"
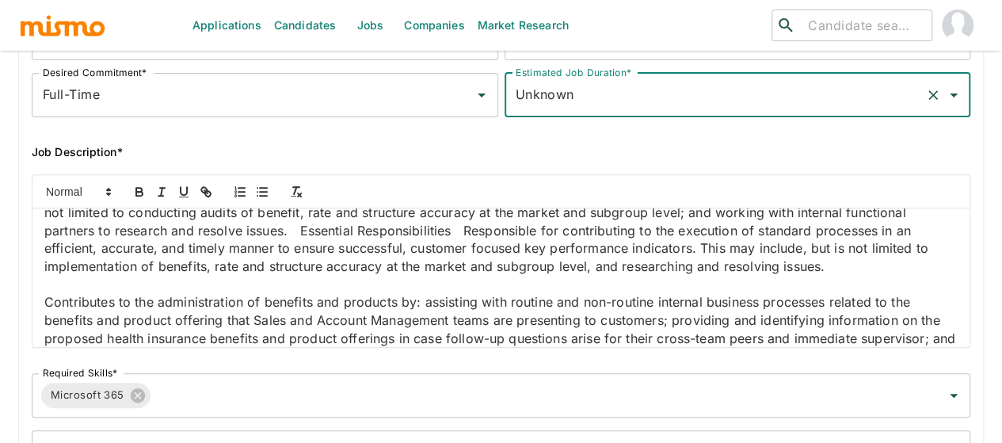
scroll to position [0, 0]
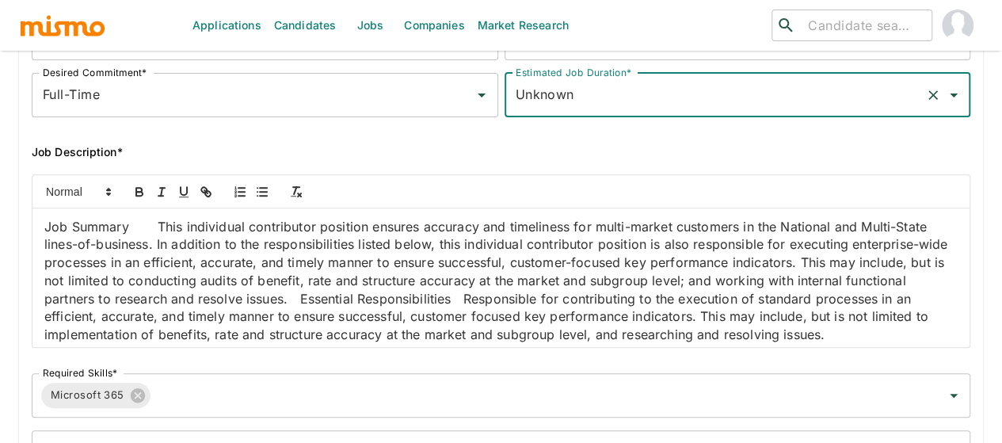
click at [166, 235] on p "Job Summary This individual contributor position ensures accuracy and timelines…" at bounding box center [501, 281] width 914 height 126
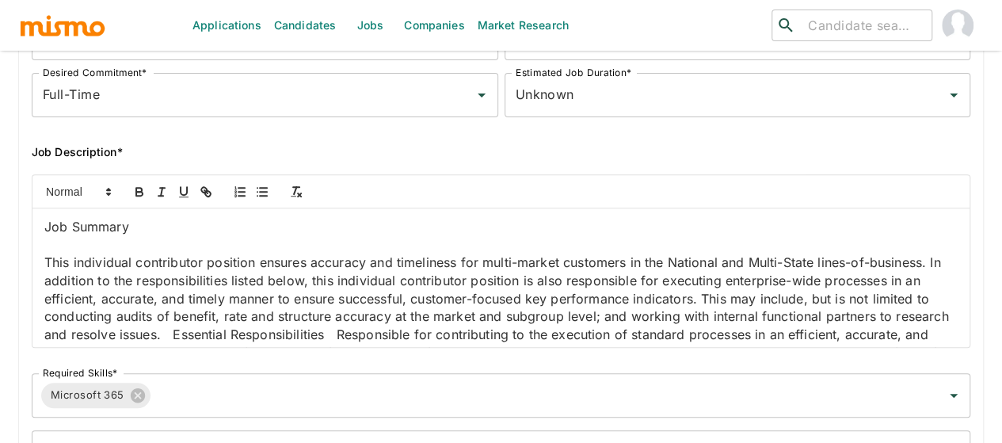
scroll to position [158, 0]
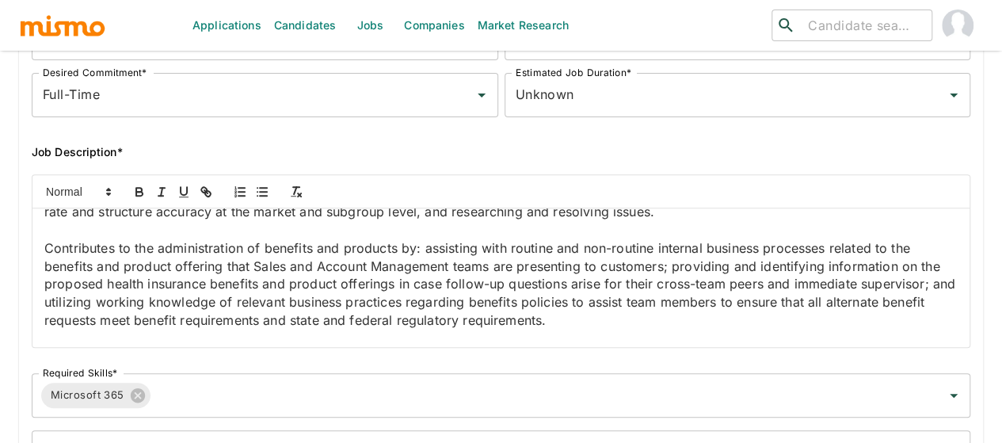
click at [414, 221] on p "This individual contributor position ensures accuracy and timeliness for multi-…" at bounding box center [501, 158] width 914 height 126
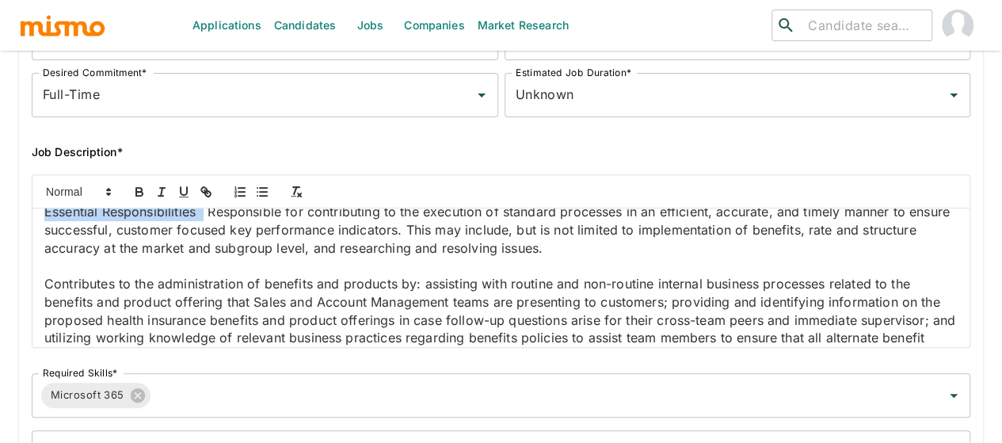
drag, startPoint x: 205, startPoint y: 248, endPoint x: 25, endPoint y: 246, distance: 180.7
click at [25, 246] on div "Job Summary This individual contributor position ensures accuracy and timelines…" at bounding box center [495, 255] width 952 height 186
click at [144, 191] on icon "button" at bounding box center [139, 192] width 14 height 14
click at [220, 249] on p "Essential Responsibilities Responsible for contributing to the execution of sta…" at bounding box center [501, 230] width 914 height 54
click at [213, 257] on p "Essential Responsibilities Responsible for contributing to the execution of sta…" at bounding box center [501, 230] width 914 height 54
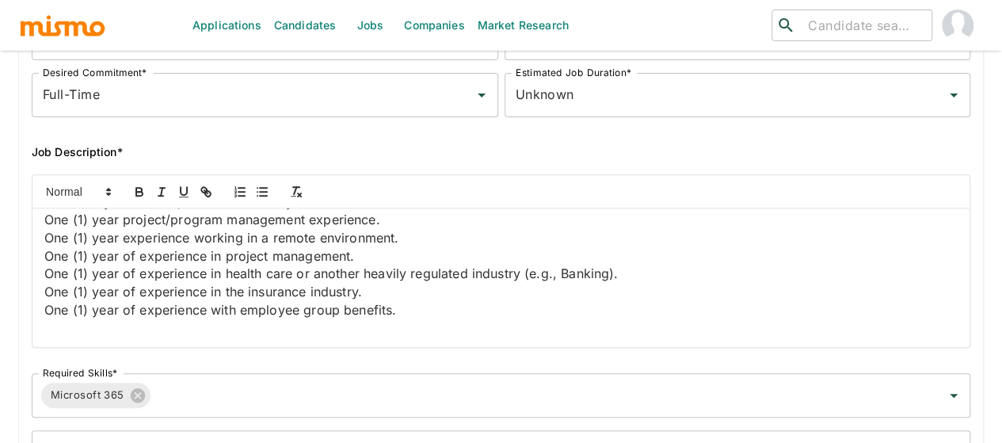
scroll to position [1426, 0]
drag, startPoint x: 309, startPoint y: 276, endPoint x: 27, endPoint y: 277, distance: 282.1
click at [27, 277] on div "Job Summary This individual contributor position ensures accuracy and timelines…" at bounding box center [495, 255] width 952 height 186
drag, startPoint x: 193, startPoint y: 284, endPoint x: 34, endPoint y: 277, distance: 159.4
click at [34, 277] on div "Job Summary This individual contributor position ensures accuracy and timelines…" at bounding box center [500, 277] width 937 height 139
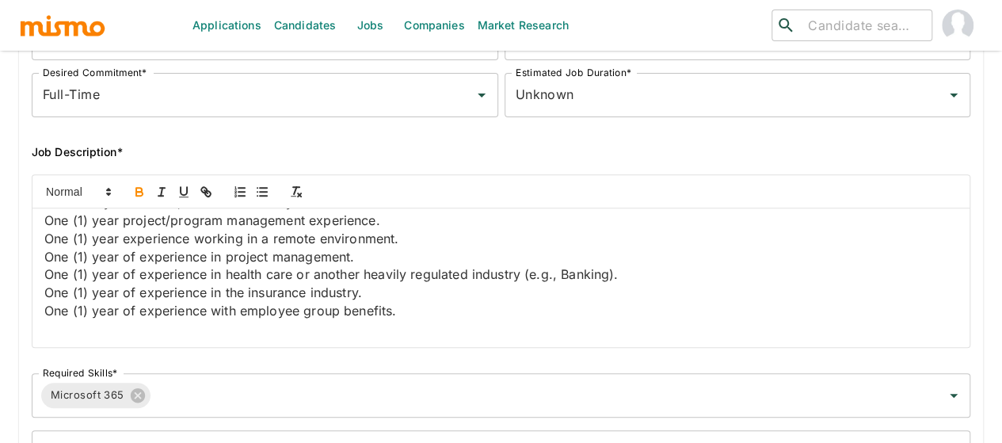
click at [135, 191] on icon "button" at bounding box center [139, 192] width 14 height 14
click at [212, 86] on p "Minimum Qualifications High School Diploma or GED, or equivalent AND minimum tw…" at bounding box center [501, 68] width 914 height 36
click at [455, 139] on p "Minimum one (1) year of experience with Employee Group Benefits." at bounding box center [501, 130] width 914 height 18
click at [463, 139] on p "Minimum one (1) year of experience with Employee Group Benefits." at bounding box center [501, 130] width 914 height 18
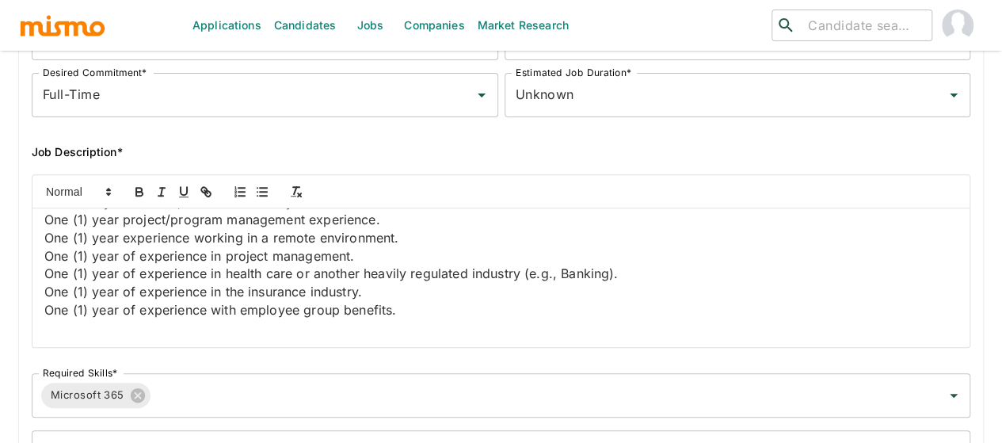
drag, startPoint x: 219, startPoint y: 306, endPoint x: 31, endPoint y: 300, distance: 187.9
click at [31, 300] on div "Job Summary This individual contributor position ensures accuracy and timelines…" at bounding box center [495, 255] width 952 height 186
click at [141, 196] on icon "button" at bounding box center [139, 194] width 6 height 4
click at [181, 157] on p "Additional Requirements Microsoft Office 365 proficiency, demonstrated organiza…" at bounding box center [501, 148] width 914 height 18
click at [228, 157] on p "Additional Requirements Microsoft Office 365 proficiency, demonstrated organiza…" at bounding box center [501, 148] width 914 height 18
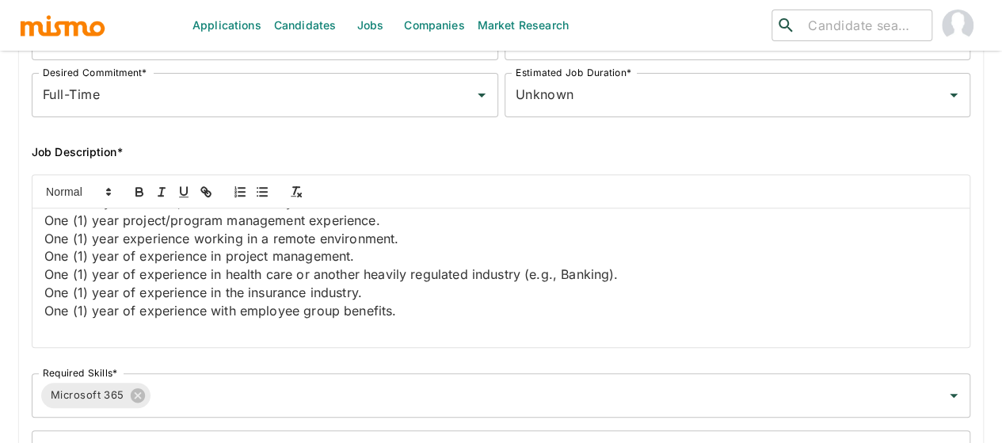
scroll to position [1664, 0]
drag, startPoint x: 303, startPoint y: 272, endPoint x: 0, endPoint y: 256, distance: 303.1
drag, startPoint x: 201, startPoint y: 264, endPoint x: 11, endPoint y: 257, distance: 190.3
click at [11, 257] on div "Job Outside URL Sales Service Specialist III, Multisite Job Outside URL Job Tit…" at bounding box center [494, 188] width 977 height 624
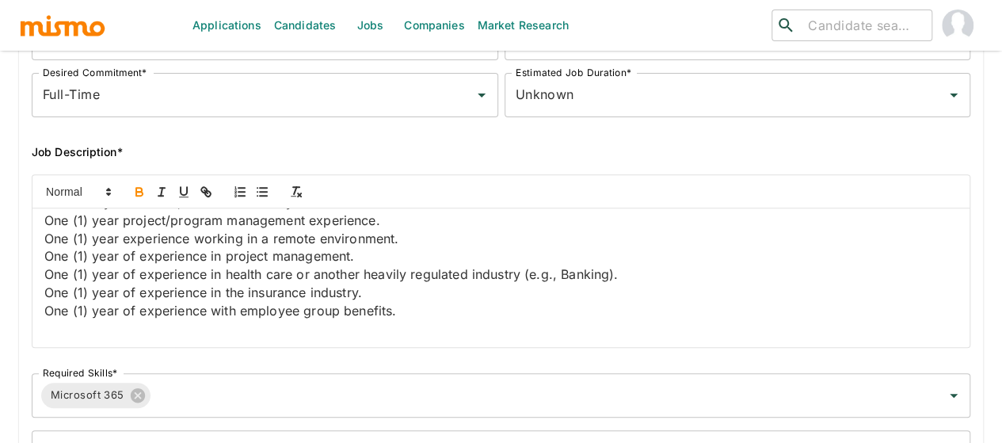
click at [134, 195] on icon "button" at bounding box center [139, 192] width 14 height 14
click at [216, 175] on p "Microsoft Office 365 proficiency, demonstrated organizational skills, detail-or…" at bounding box center [501, 157] width 914 height 36
click at [209, 175] on p "Microsoft Office 365 proficiency, demonstrated organizational skills, detail-or…" at bounding box center [501, 157] width 914 height 36
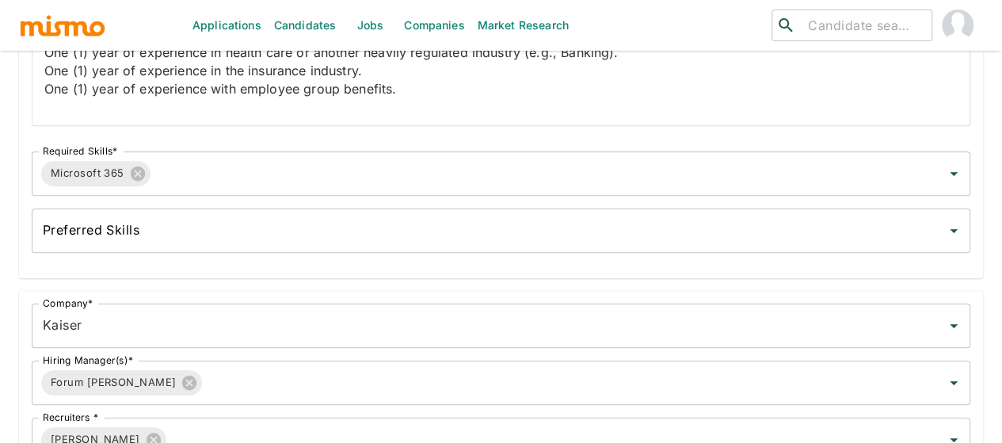
scroll to position [461, 0]
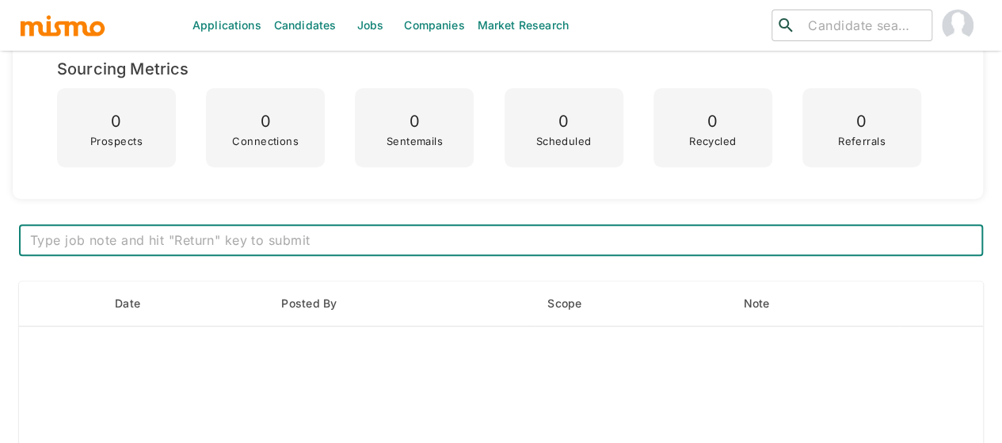
scroll to position [475, 0]
click at [387, 240] on textarea at bounding box center [501, 240] width 942 height 18
paste textarea "***Position History*** Position created on October 13th Assigned to: Mai Vacanc…"
type textarea "***Position History*** Position created on October 13th Assigned to: Mai Vacanc…"
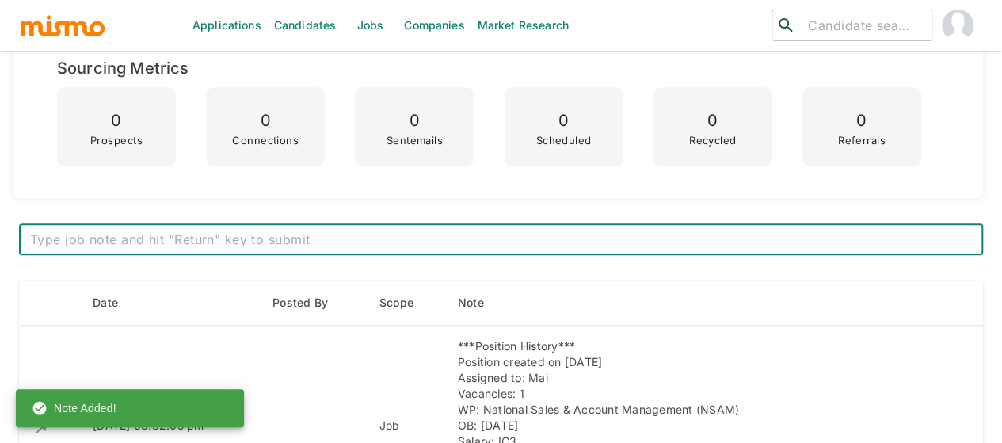
scroll to position [713, 0]
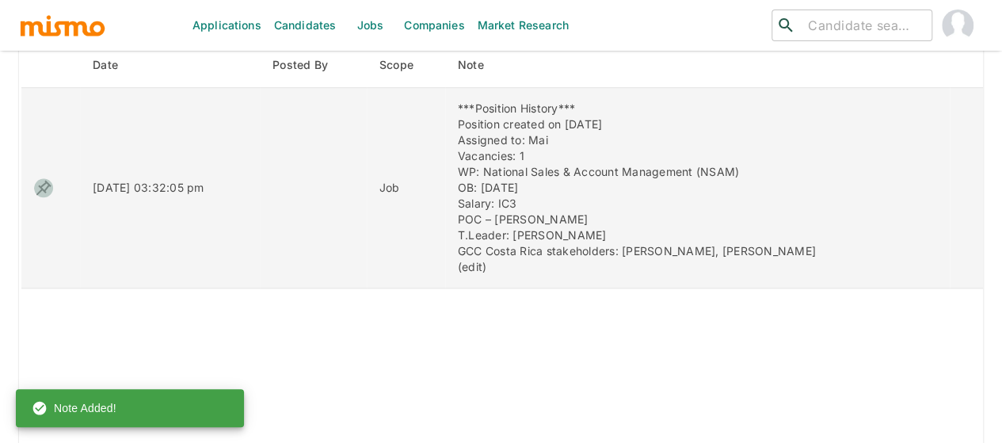
click at [48, 187] on icon "enhanced table" at bounding box center [43, 187] width 19 height 19
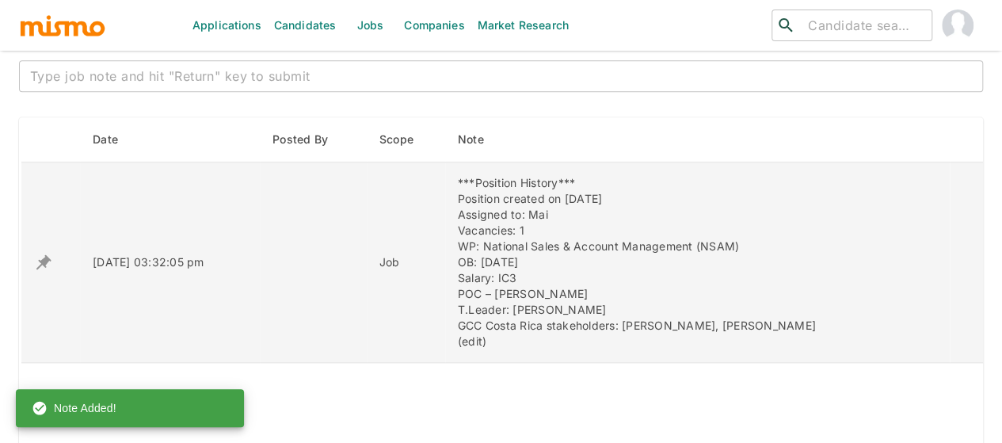
scroll to position [555, 0]
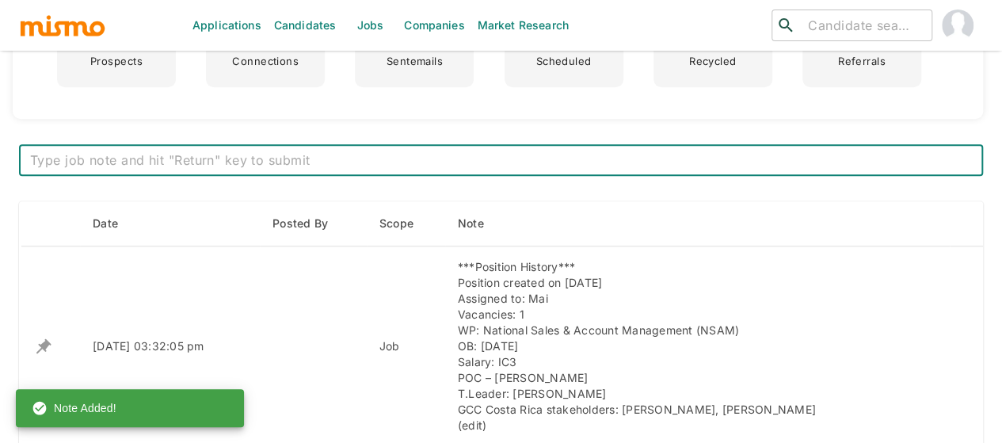
click at [143, 156] on textarea at bounding box center [501, 160] width 942 height 18
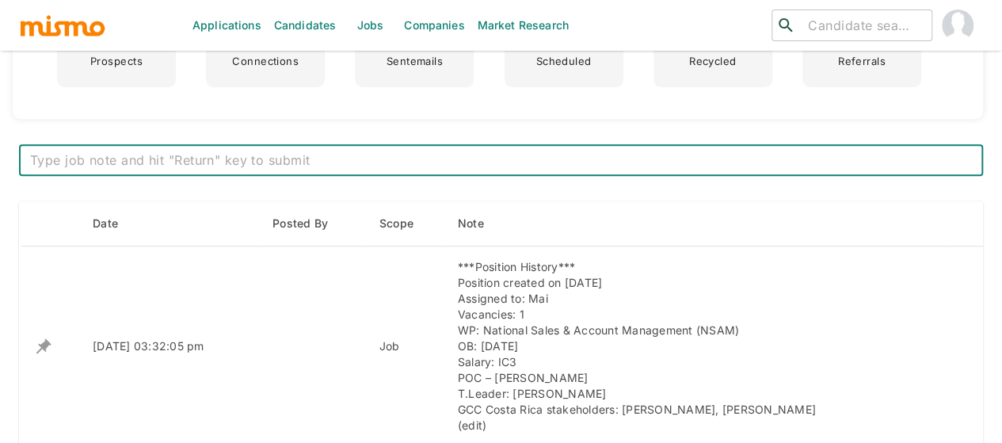
paste textarea "Final JD Review NSAM :calendario_de_sobremesa: :cohete: Michelle Lewellen – Sen…"
type textarea "Final JD Review NSAM :calendario_de_sobremesa: :cohete: Michelle Lewellen – Sen…"
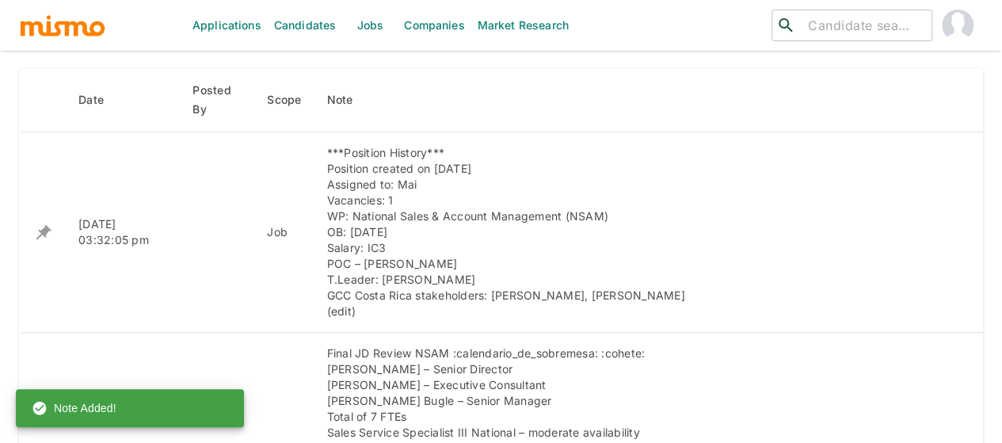
scroll to position [713, 0]
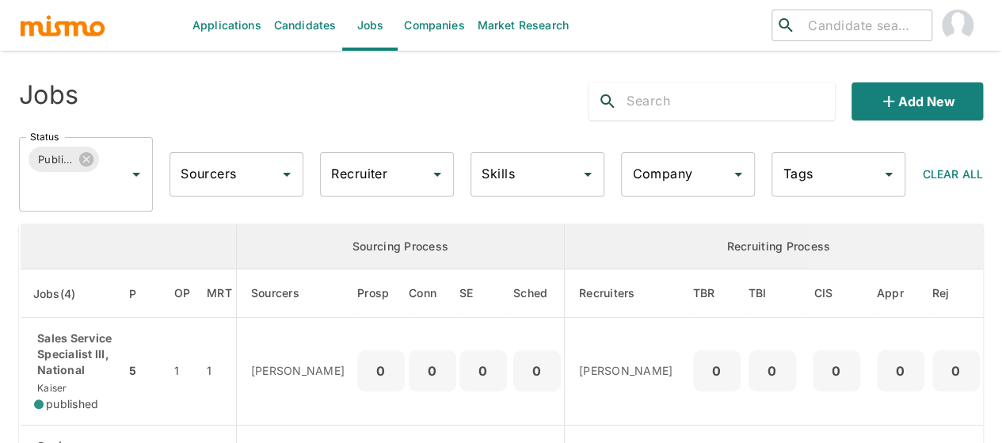
click at [356, 188] on input "Recruiter" at bounding box center [375, 174] width 96 height 30
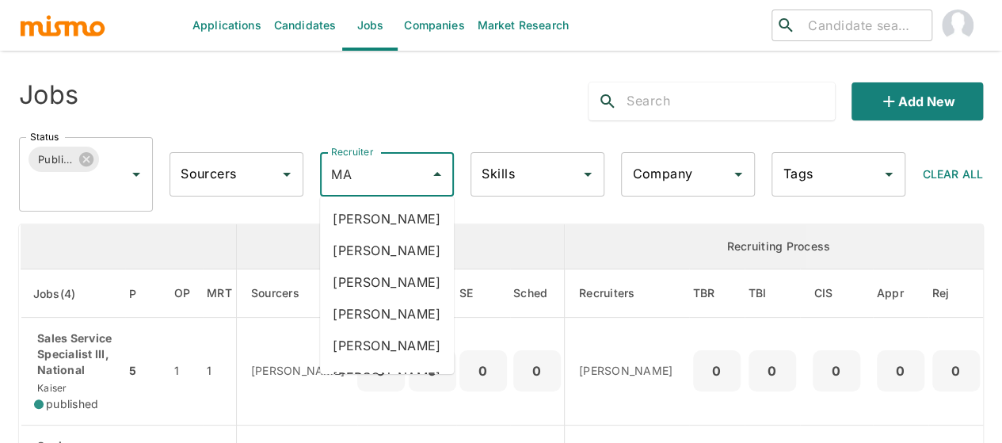
type input "MAI"
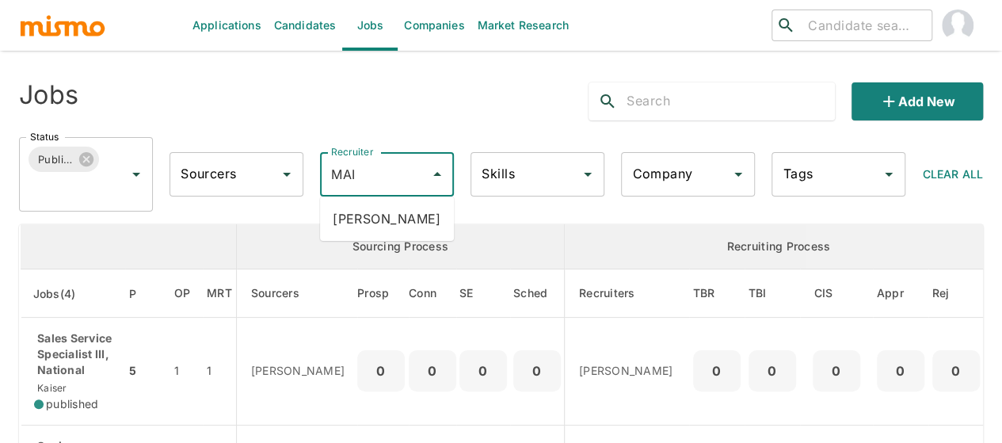
click at [357, 208] on li "Maia Reyes" at bounding box center [387, 219] width 134 height 32
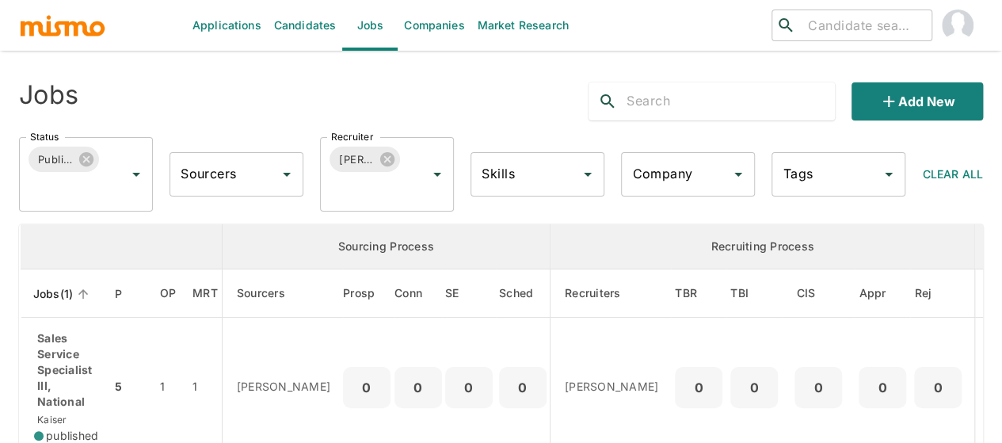
scroll to position [79, 0]
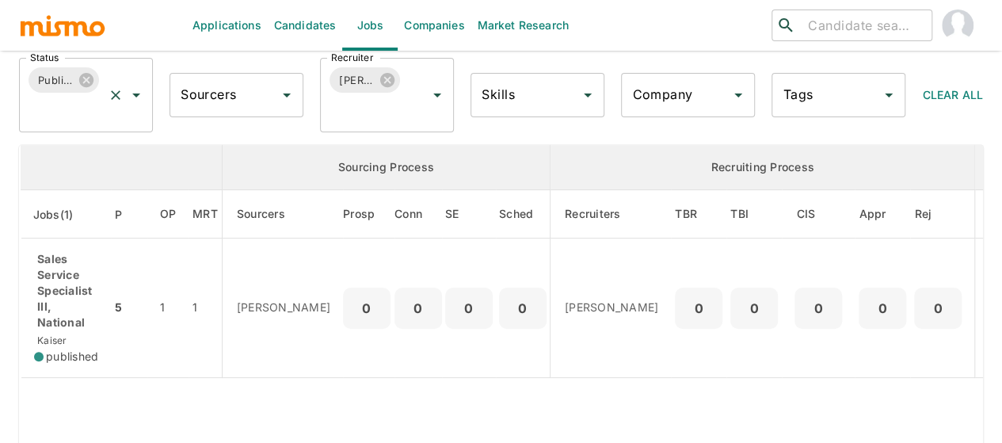
click at [139, 96] on icon "Open" at bounding box center [136, 95] width 19 height 19
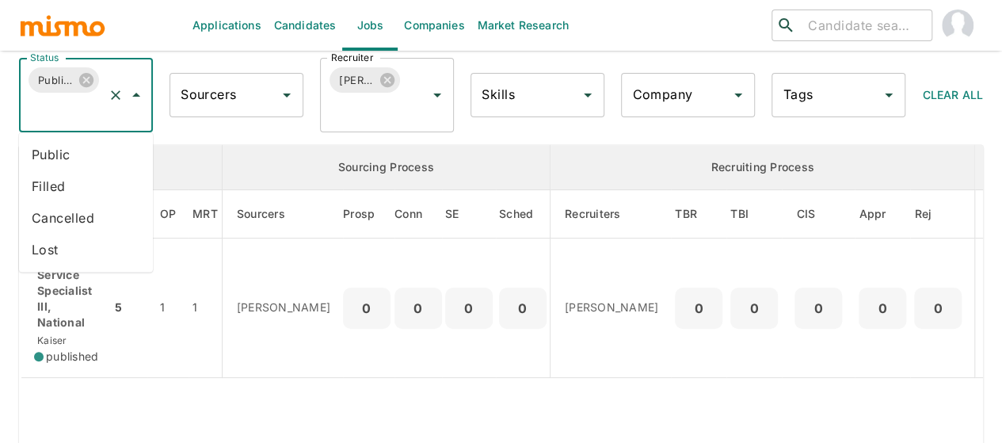
click at [79, 147] on li "Public" at bounding box center [86, 155] width 134 height 32
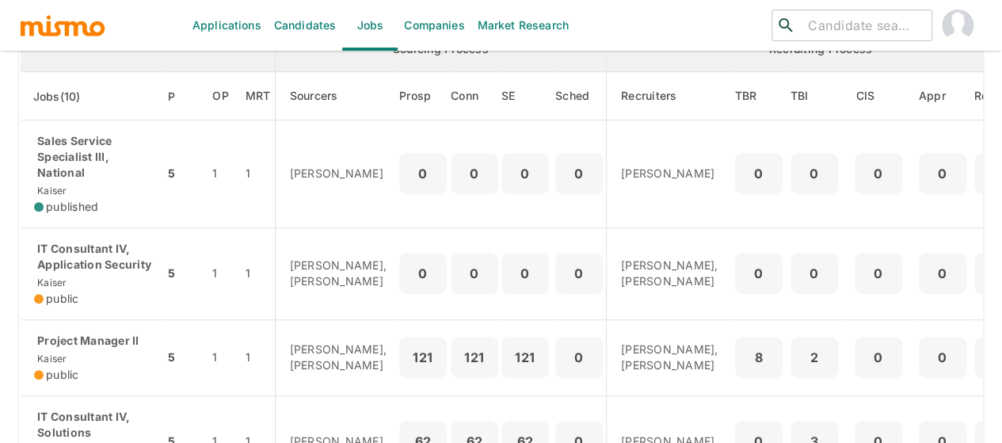
scroll to position [238, 0]
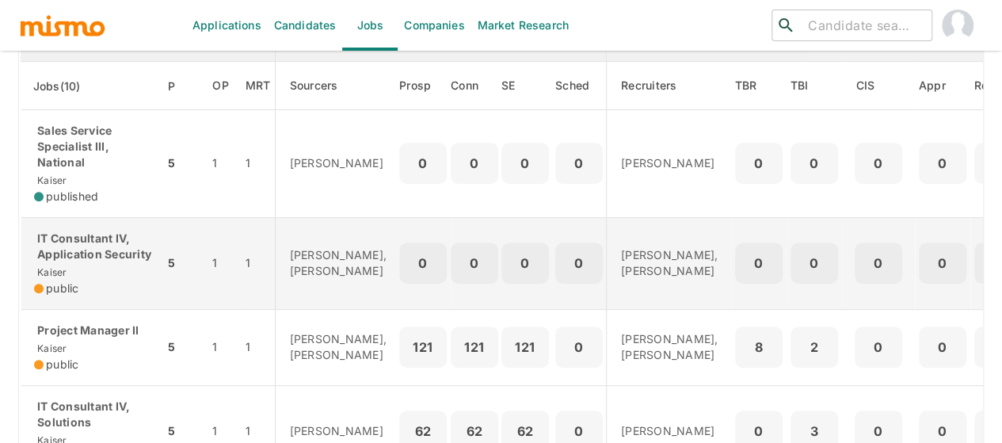
click at [74, 249] on p "IT Consultant IV, Application Security" at bounding box center [92, 247] width 117 height 32
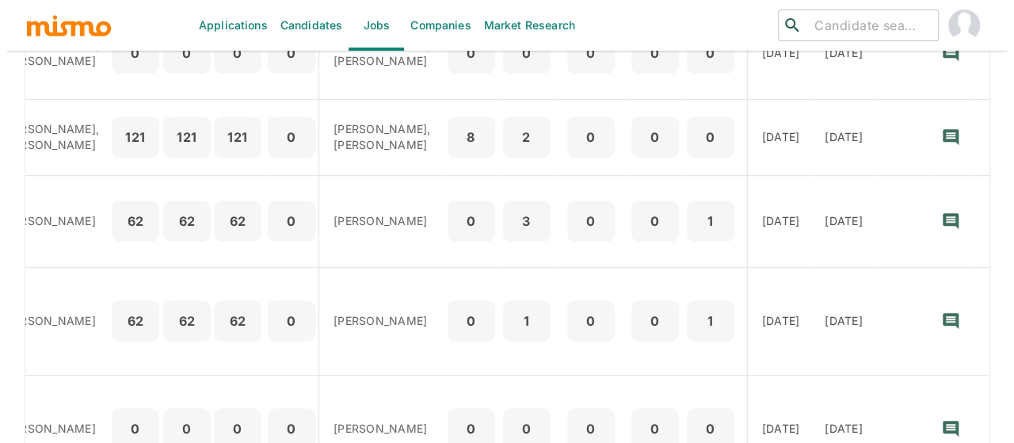
scroll to position [152, 0]
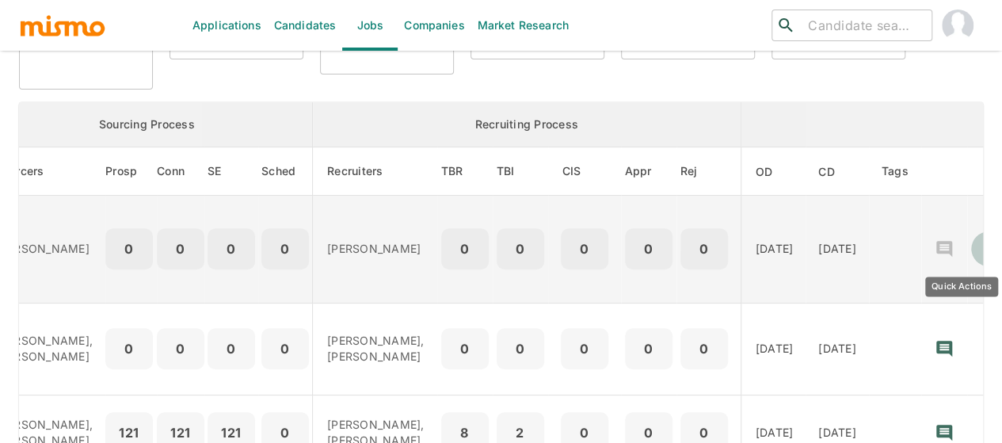
click at [981, 251] on icon "Quick Actions" at bounding box center [989, 249] width 16 height 16
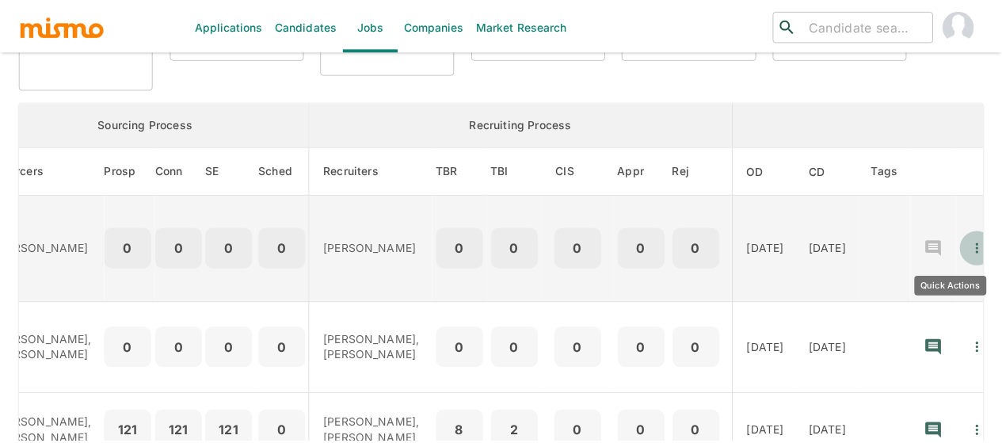
scroll to position [0, 293]
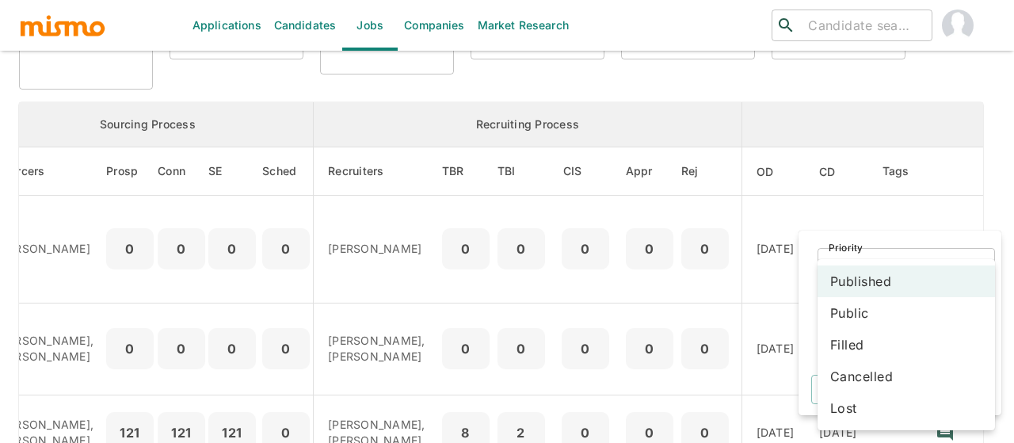
click at [886, 329] on body "Applications Candidates Jobs Companies Market Research ​ ​ Jobs Add new Status …" at bounding box center [507, 88] width 1014 height 481
click at [875, 311] on li "Public" at bounding box center [906, 313] width 177 height 32
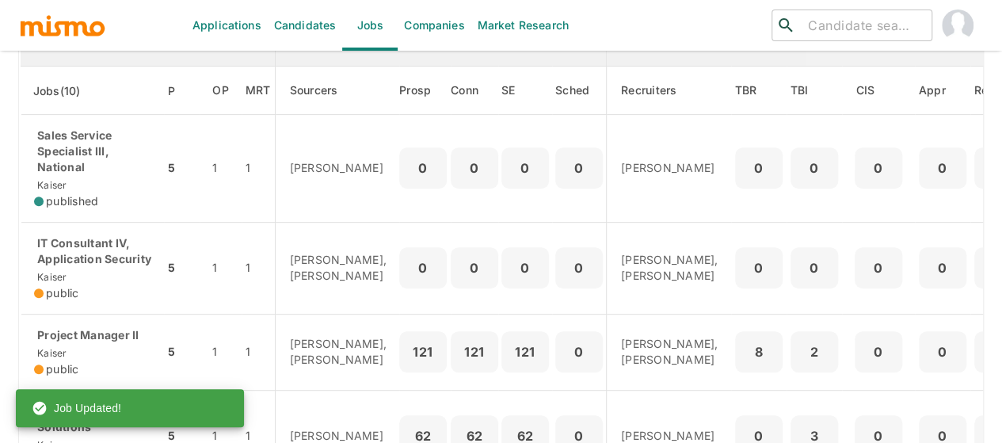
scroll to position [238, 0]
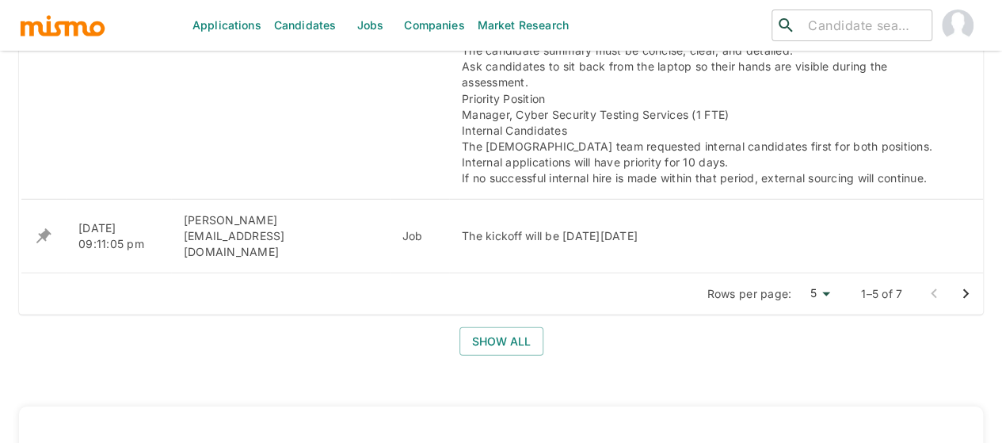
scroll to position [2298, 0]
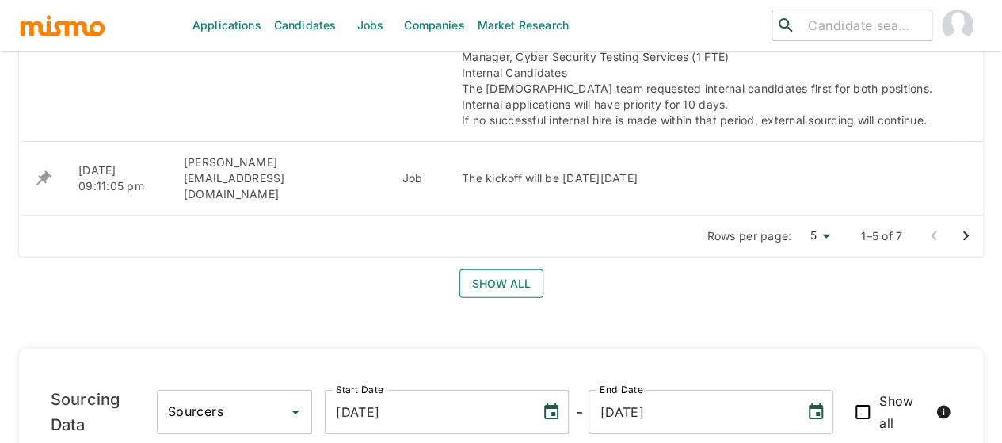
click at [515, 269] on button "Show all" at bounding box center [502, 283] width 84 height 29
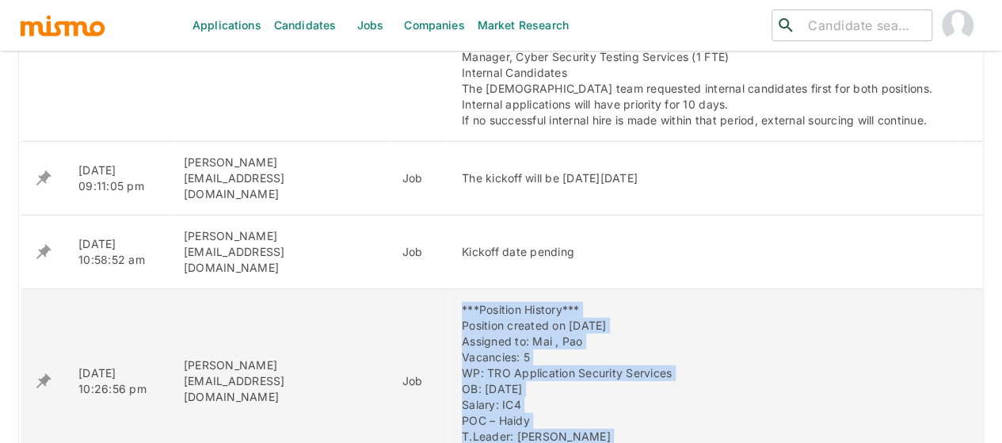
drag, startPoint x: 716, startPoint y: 300, endPoint x: 364, endPoint y: 164, distance: 377.3
click at [449, 288] on td "***Position History*** Position created on September 26th Assigned to: Mai , Pa…" at bounding box center [703, 380] width 509 height 185
copy div "***Position History*** Position created on September 26th Assigned to: Mai , Pa…"
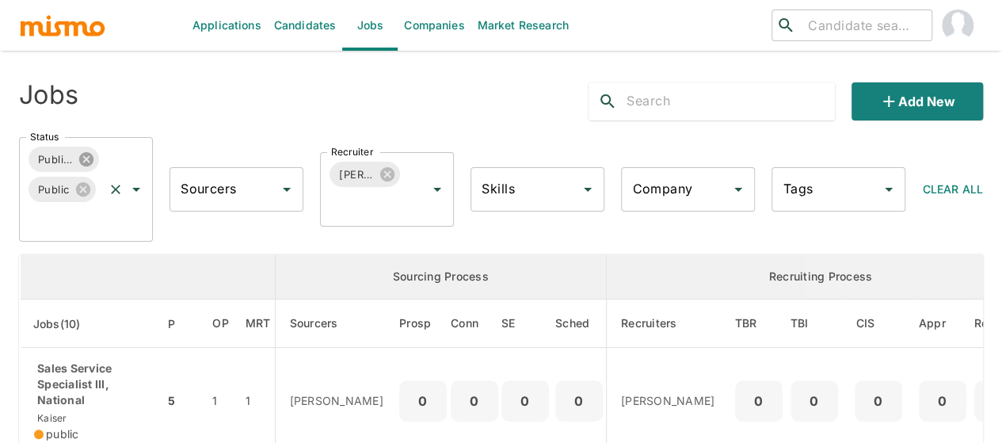
click at [87, 163] on icon at bounding box center [86, 159] width 14 height 14
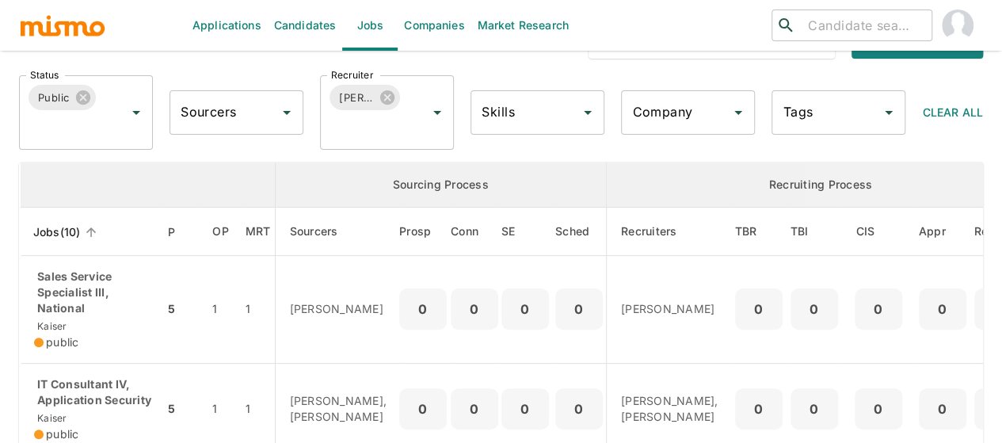
scroll to position [158, 0]
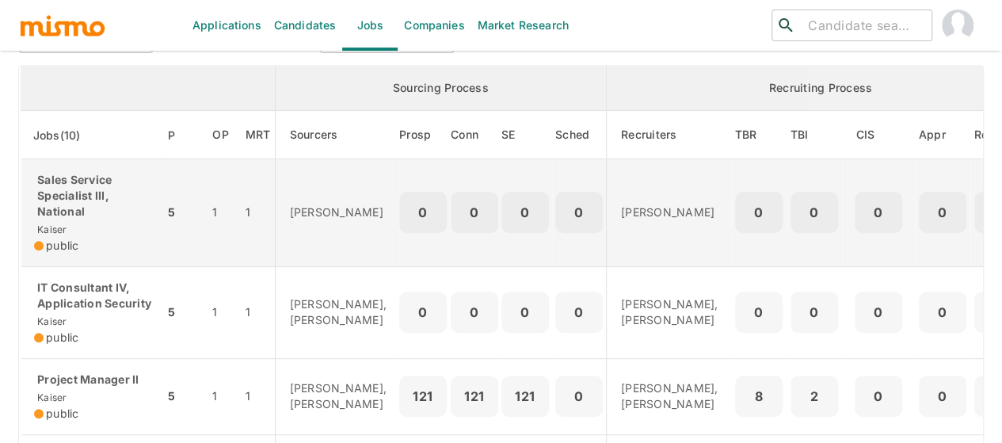
click at [57, 210] on p "Sales Service Specialist III, National" at bounding box center [92, 196] width 117 height 48
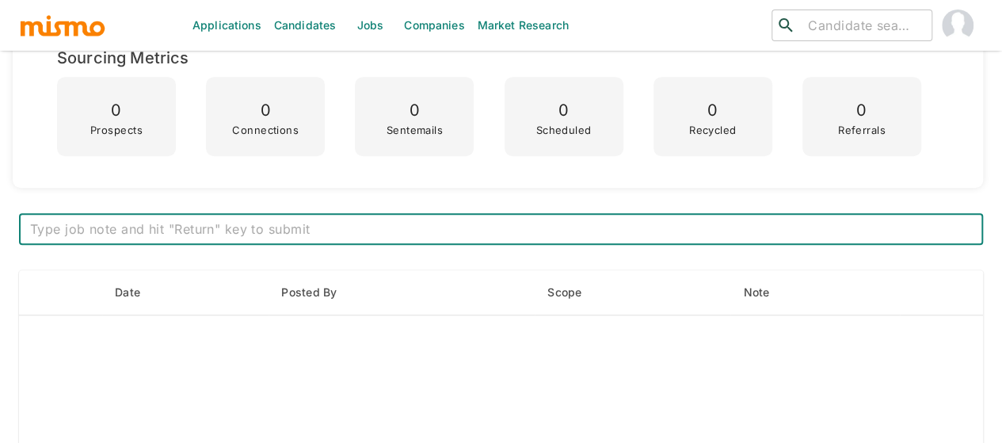
scroll to position [555, 0]
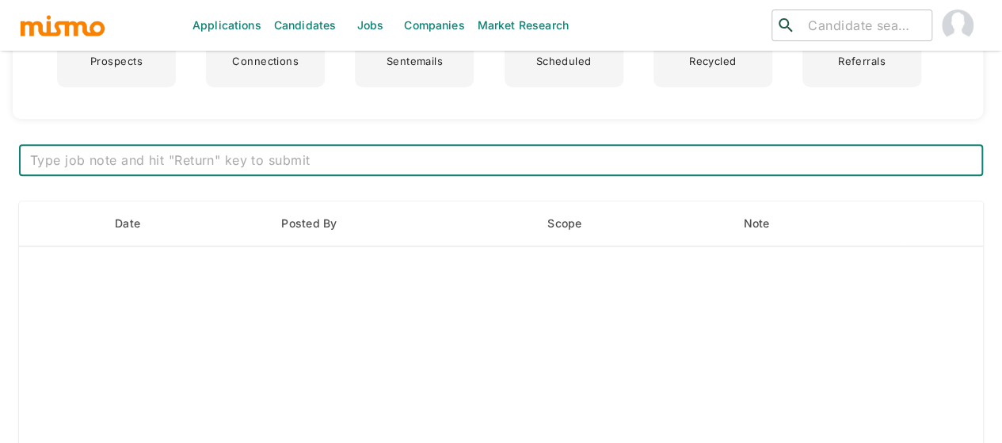
click at [309, 162] on textarea at bounding box center [501, 160] width 942 height 18
type textarea "***Position History*** Position created on [DATE] Assigned to: Mai Vacancies: 2…"
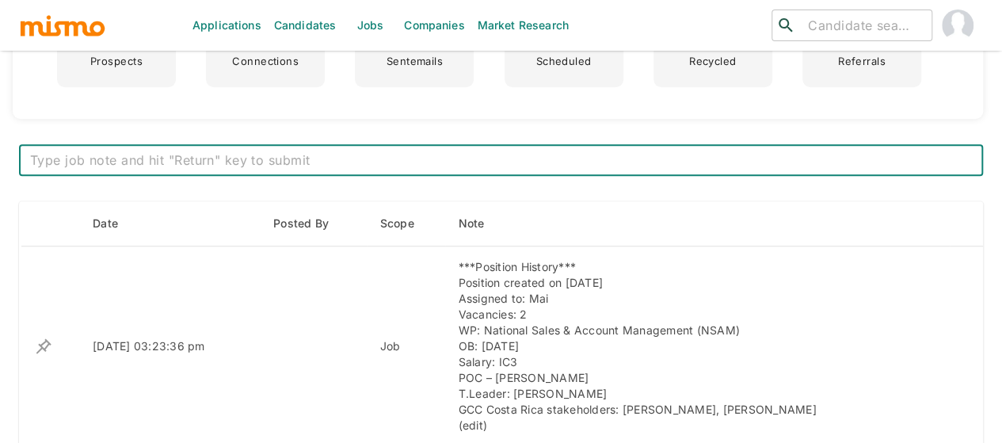
scroll to position [0, 0]
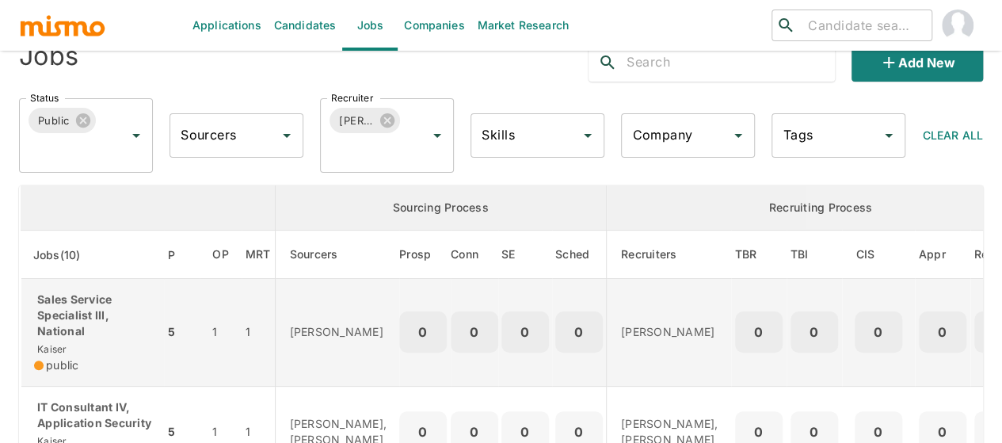
scroll to position [158, 0]
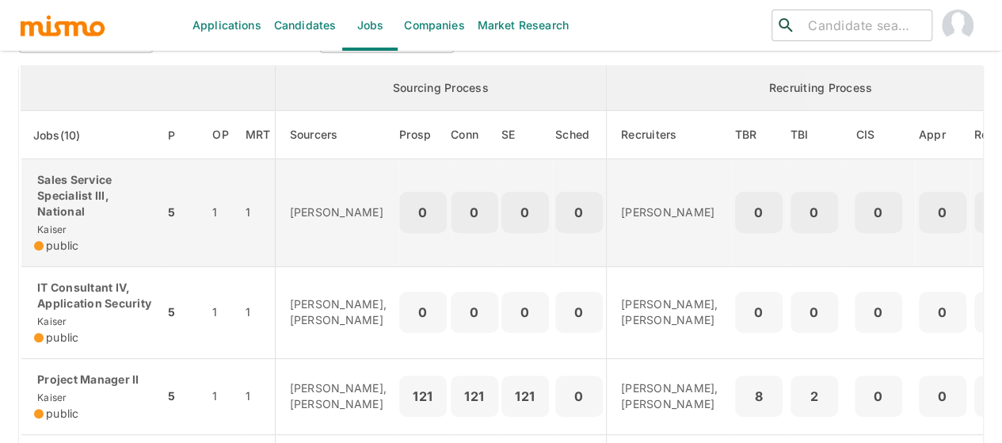
click at [62, 206] on p "Sales Service Specialist III, National" at bounding box center [92, 196] width 117 height 48
click at [78, 200] on p "Sales Service Specialist III, National" at bounding box center [92, 196] width 117 height 48
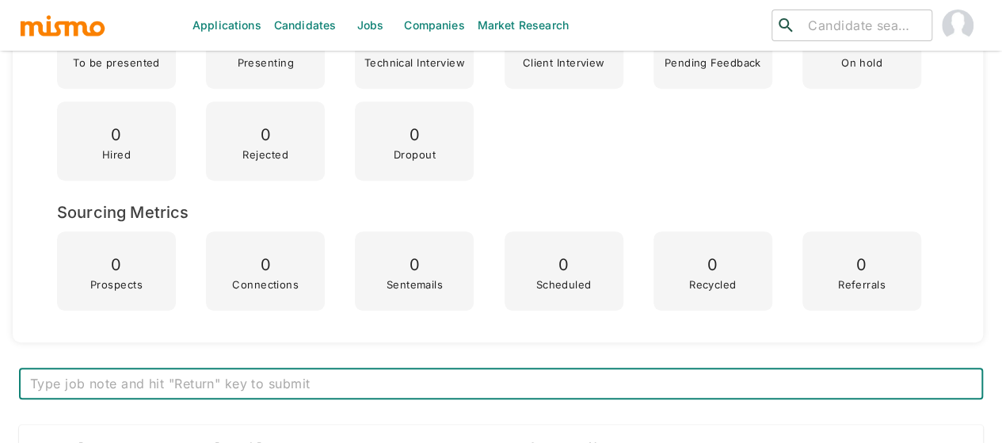
scroll to position [475, 0]
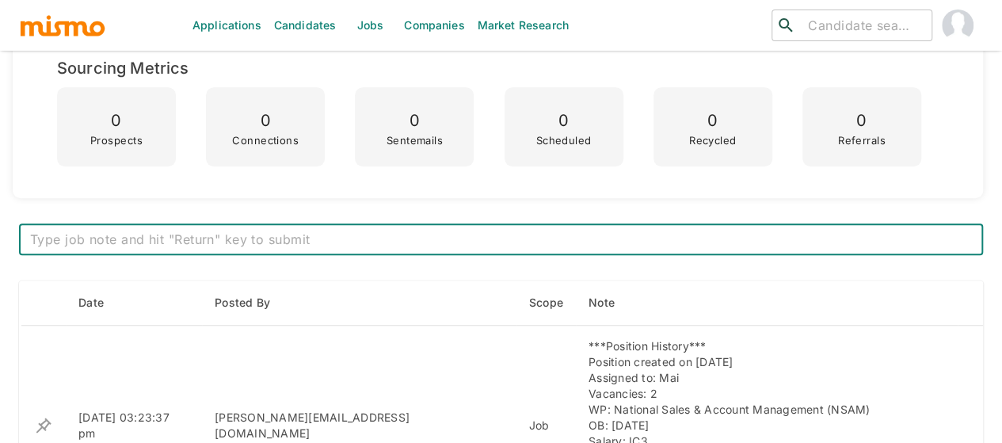
click at [197, 235] on textarea at bounding box center [501, 240] width 942 height 18
paste textarea "Final JD Review NSAM :calendario_de_sobremesa: :cohete: Michelle Lewellen – Sen…"
type textarea "Final JD Review NSAM :calendario_de_sobremesa: :cohete: Michelle Lewellen – Sen…"
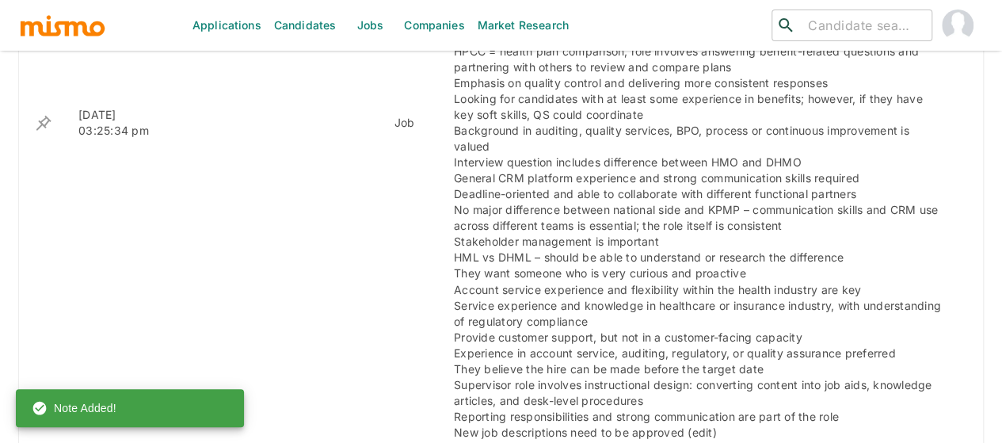
scroll to position [951, 0]
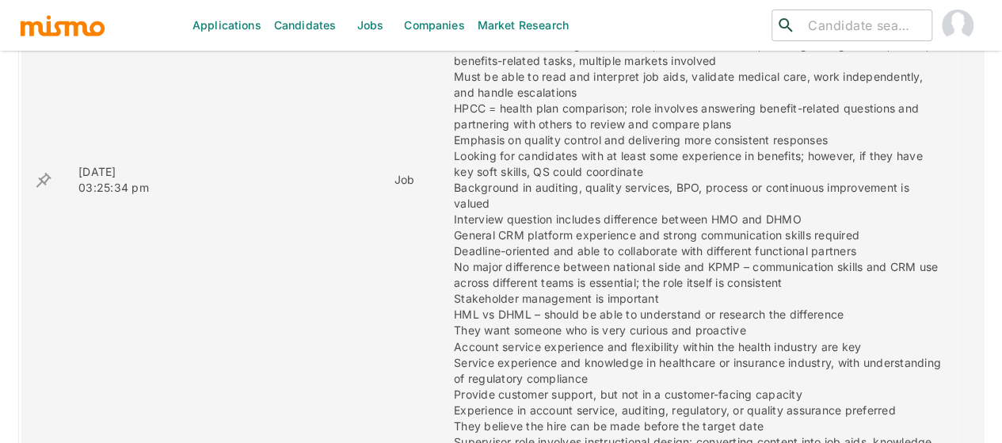
click at [40, 171] on icon "enhanced table" at bounding box center [43, 179] width 19 height 19
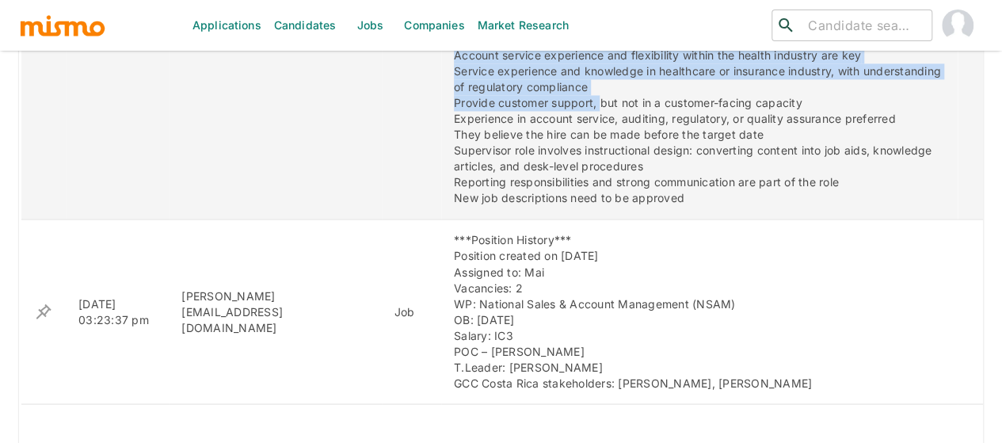
scroll to position [1204, 0]
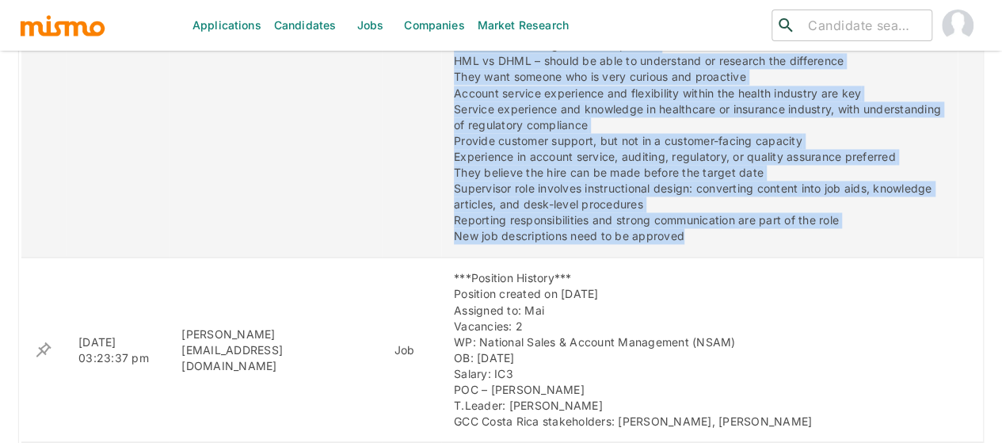
drag, startPoint x: 391, startPoint y: 170, endPoint x: 653, endPoint y: 225, distance: 267.1
copy div "Final JD Review NSAM :calendario_de_sobremesa: :cohete: Michelle Lewellen – Sen…"
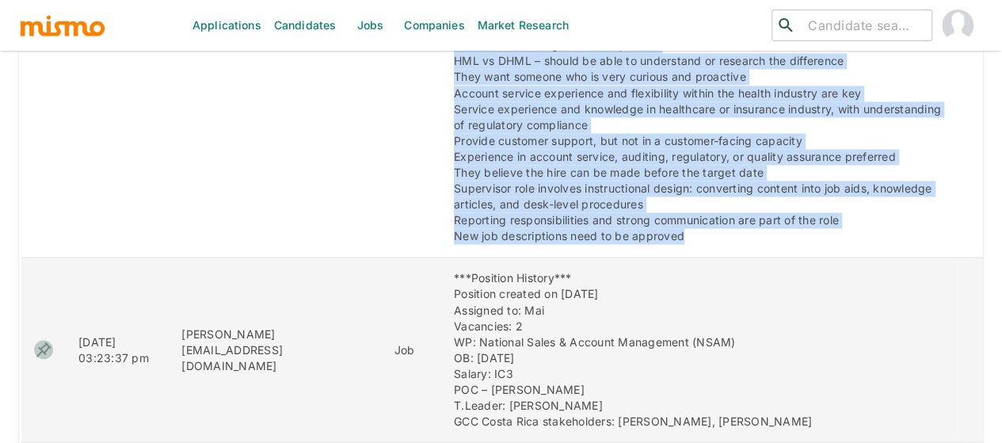
click at [39, 340] on icon "enhanced table" at bounding box center [43, 349] width 19 height 19
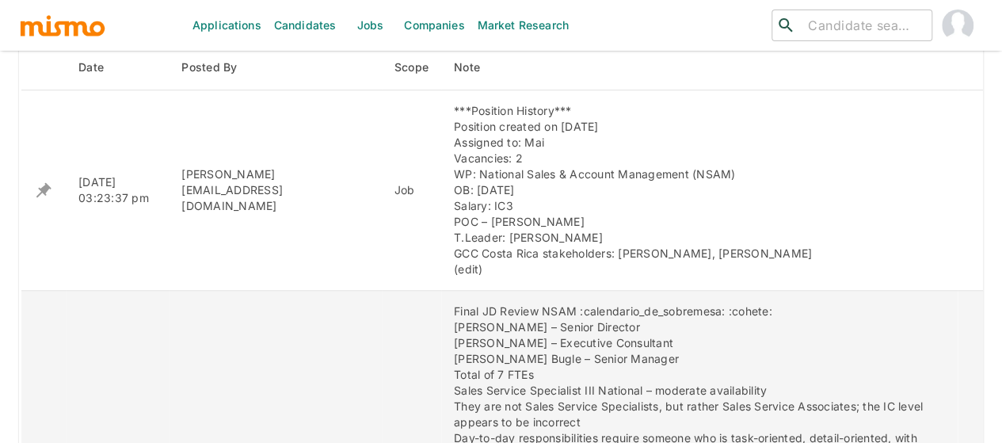
scroll to position [586, 0]
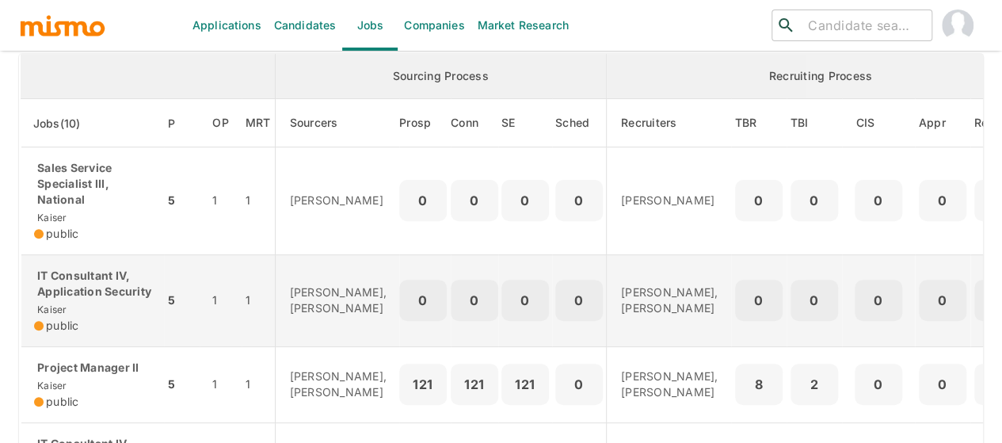
scroll to position [238, 0]
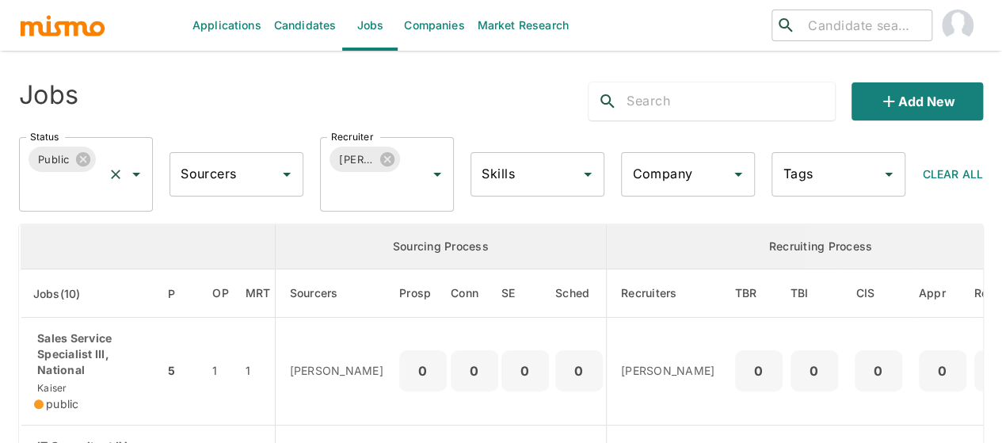
click at [143, 171] on icon "Open" at bounding box center [136, 174] width 19 height 19
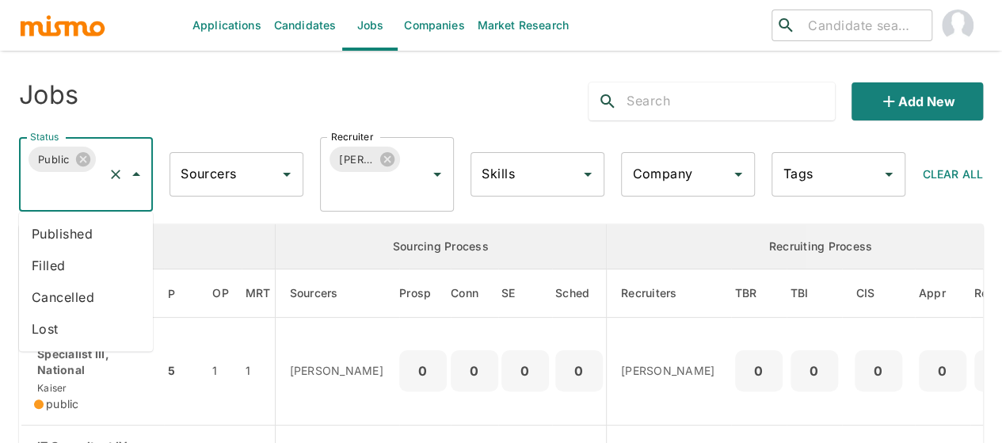
click at [63, 233] on li "Published" at bounding box center [86, 234] width 134 height 32
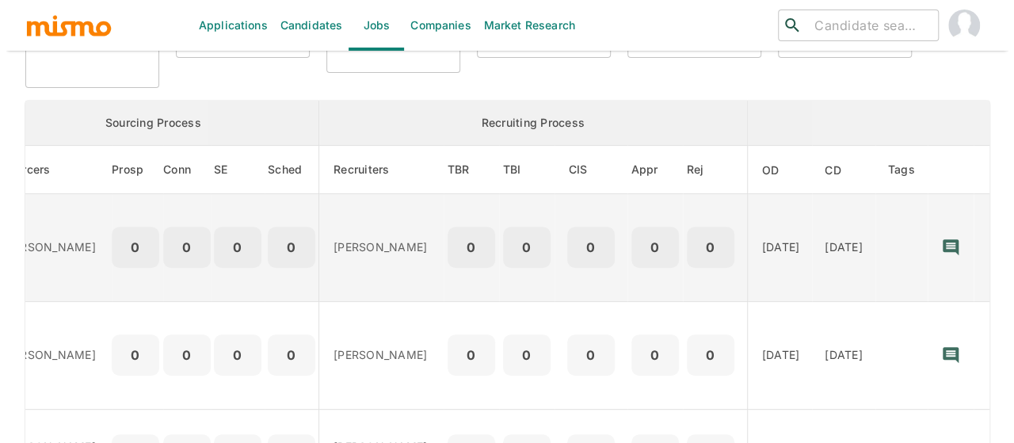
scroll to position [158, 0]
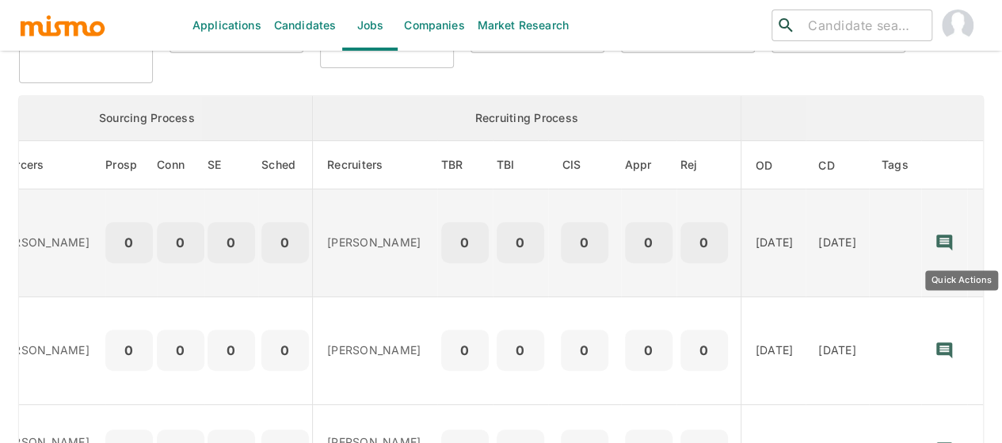
click at [981, 242] on icon "Quick Actions" at bounding box center [989, 243] width 16 height 16
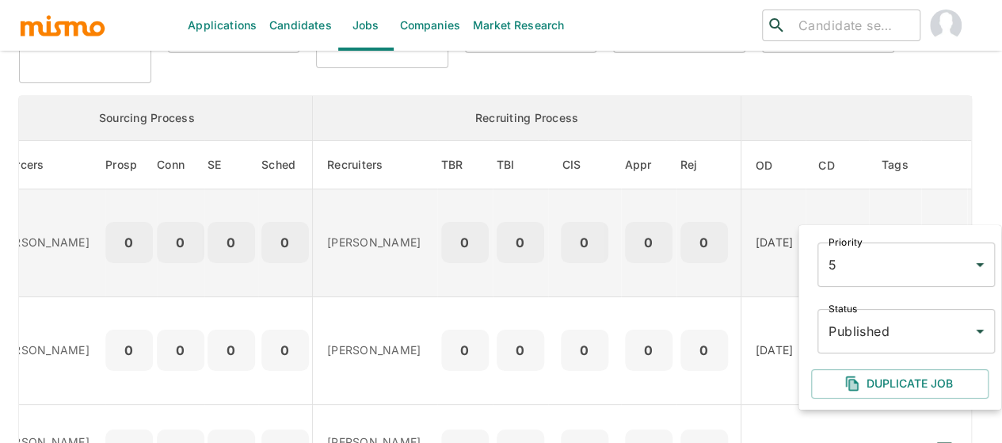
scroll to position [0, 293]
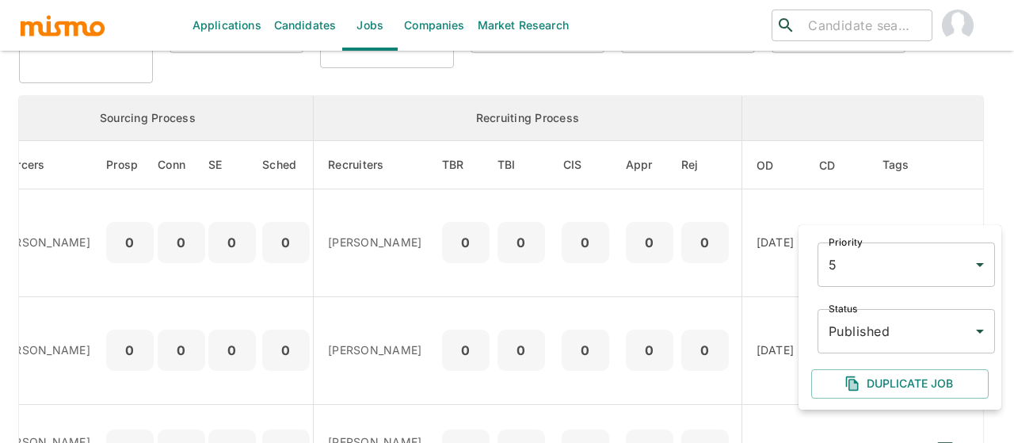
click at [862, 322] on body "Applications Candidates Jobs Companies Market Research ​ ​ Jobs Add new Status …" at bounding box center [507, 82] width 1014 height 481
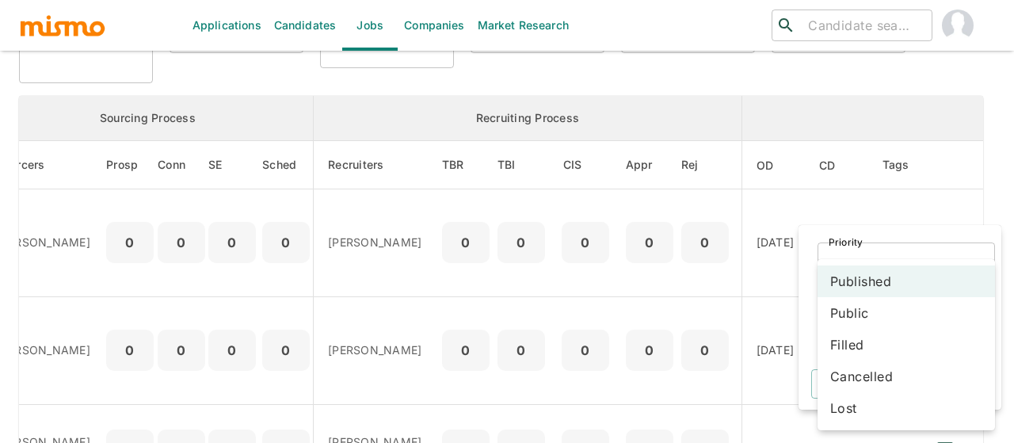
click at [862, 307] on li "Public" at bounding box center [906, 313] width 177 height 32
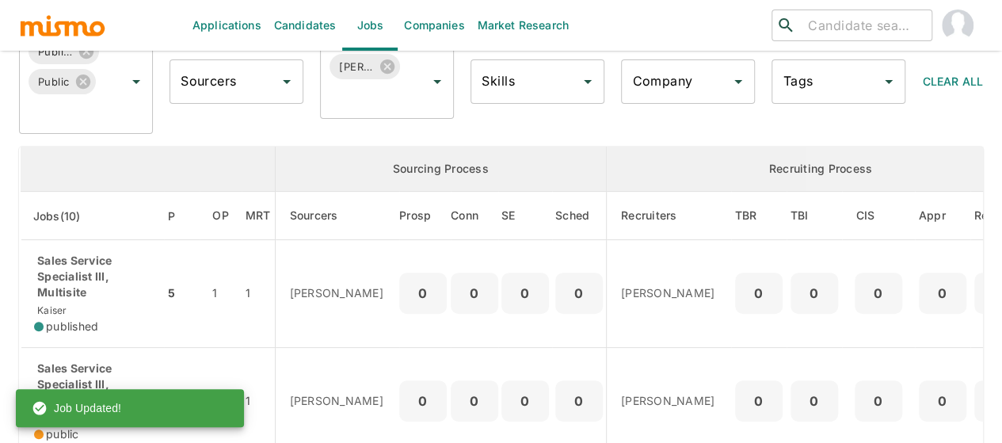
scroll to position [73, 0]
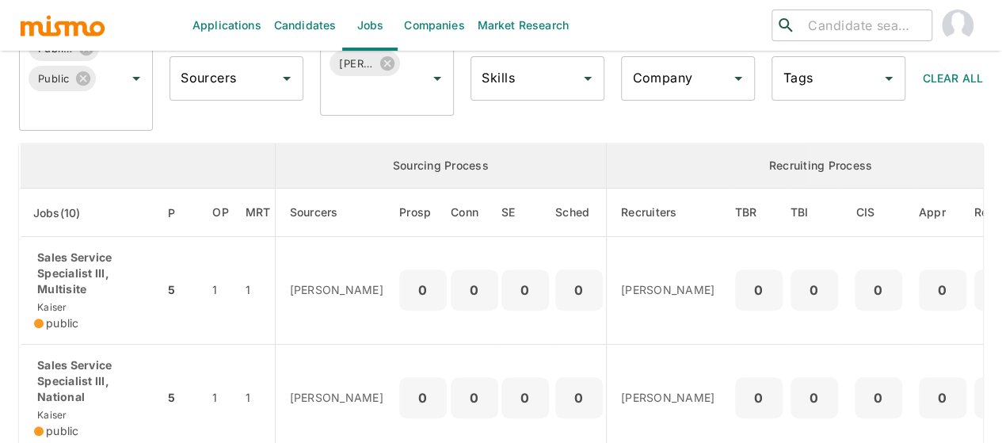
scroll to position [238, 0]
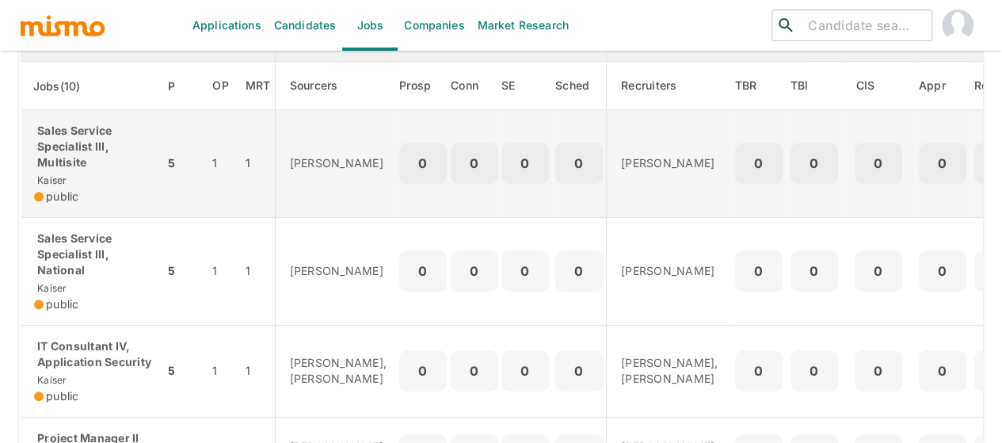
click at [103, 150] on p "Sales Service Specialist III, Multisite" at bounding box center [92, 147] width 117 height 48
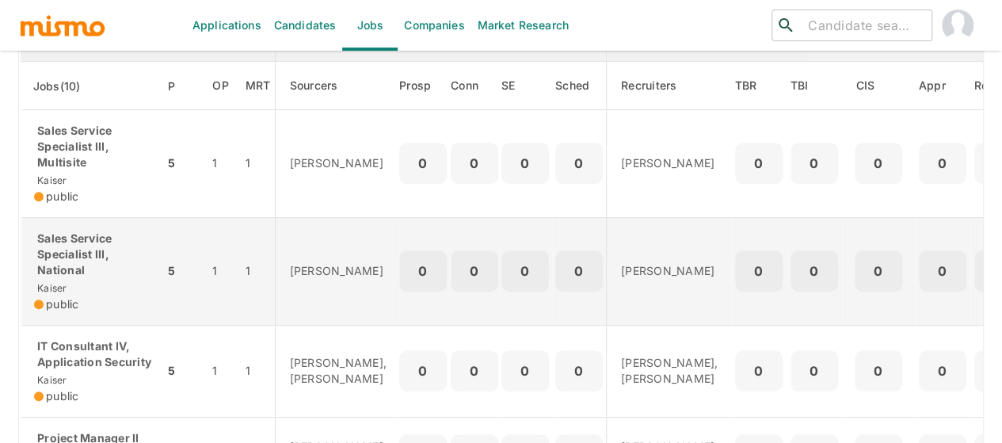
click at [90, 264] on p "Sales Service Specialist III, National" at bounding box center [92, 255] width 117 height 48
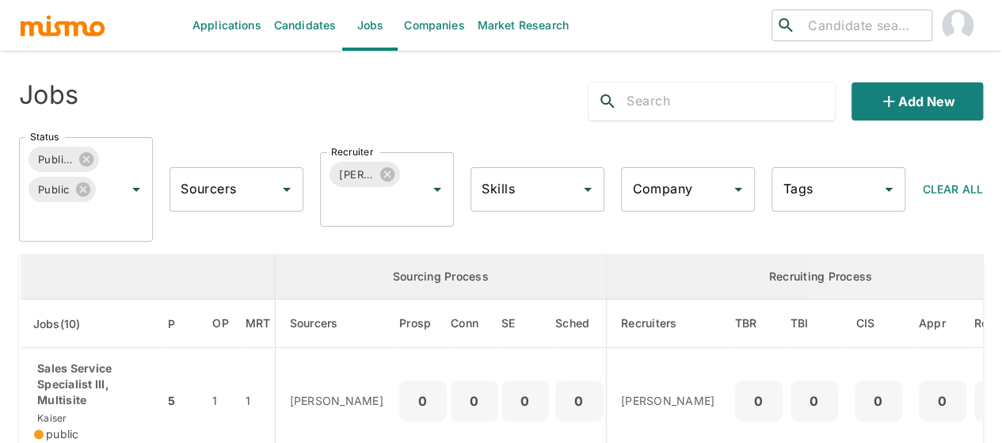
scroll to position [79, 0]
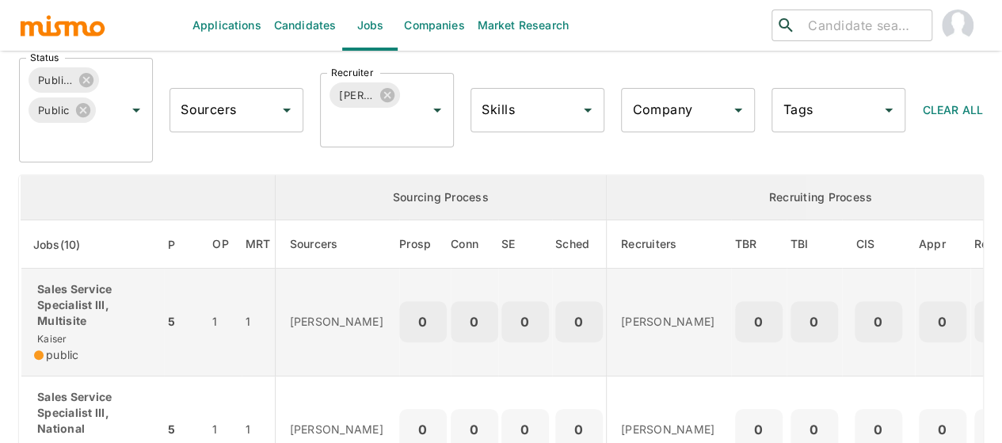
click at [90, 292] on p "Sales Service Specialist III, Multisite" at bounding box center [92, 305] width 117 height 48
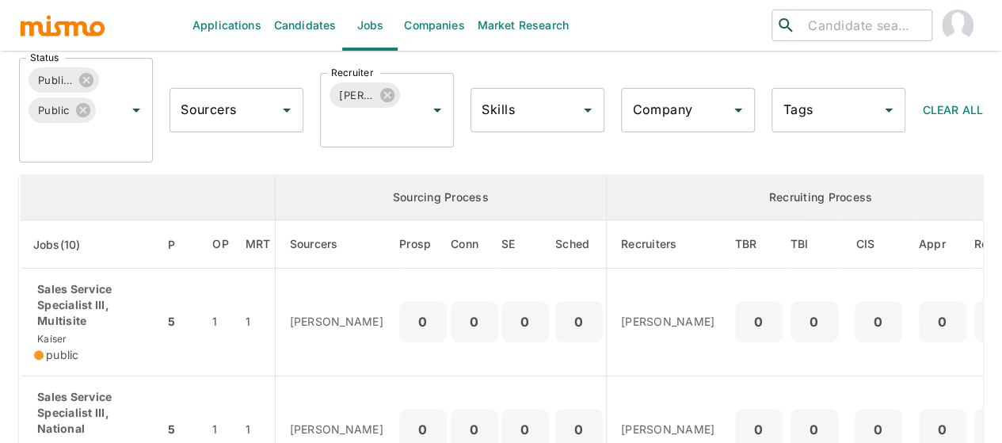
scroll to position [158, 0]
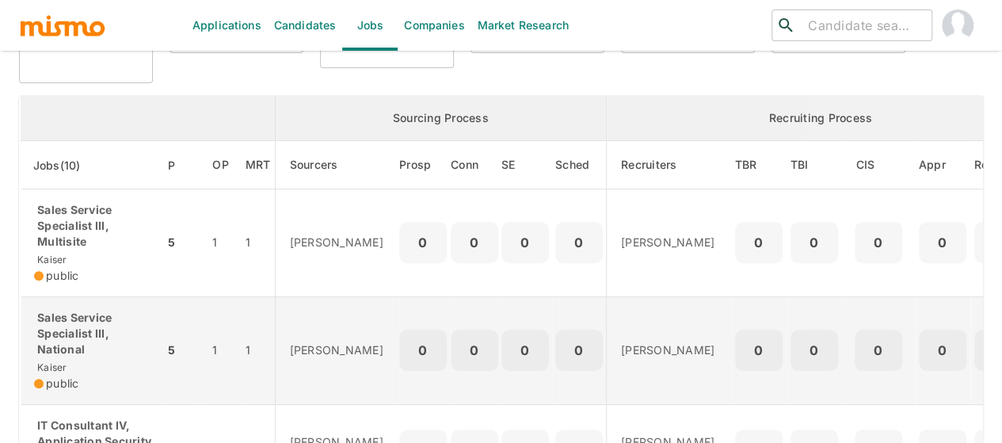
click at [74, 336] on p "Sales Service Specialist III, National" at bounding box center [92, 334] width 117 height 48
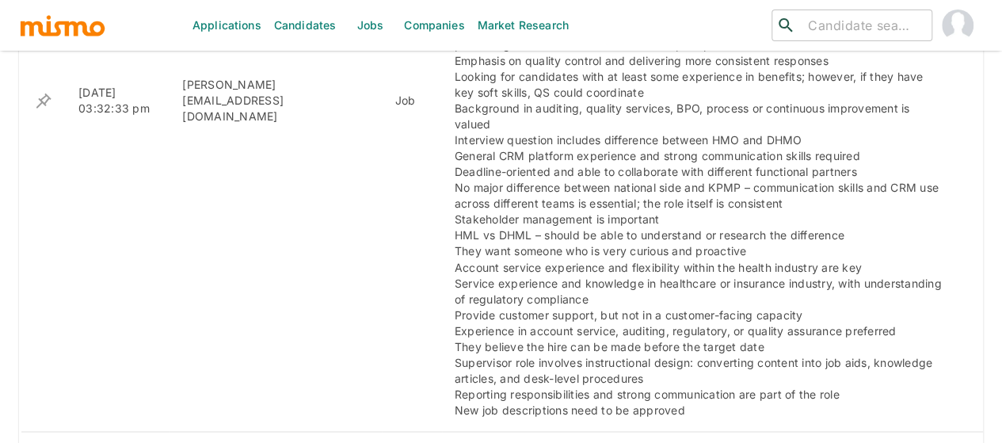
scroll to position [1426, 0]
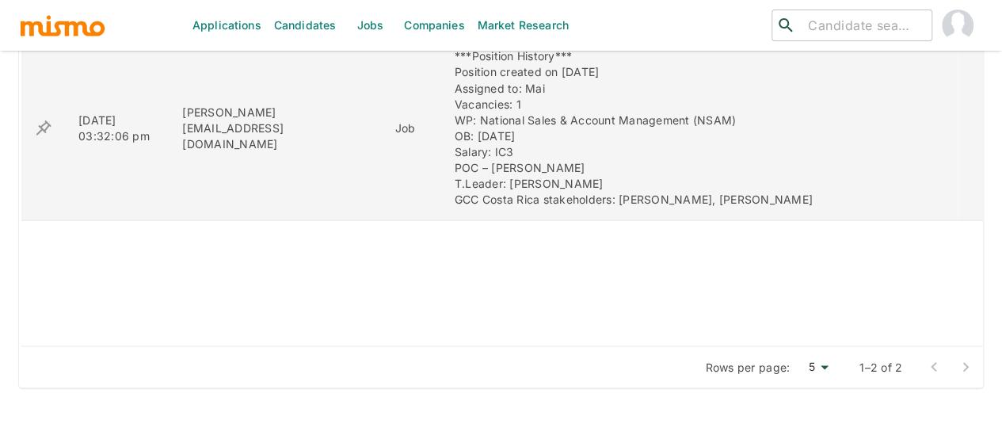
click at [41, 120] on icon "enhanced table" at bounding box center [43, 127] width 15 height 15
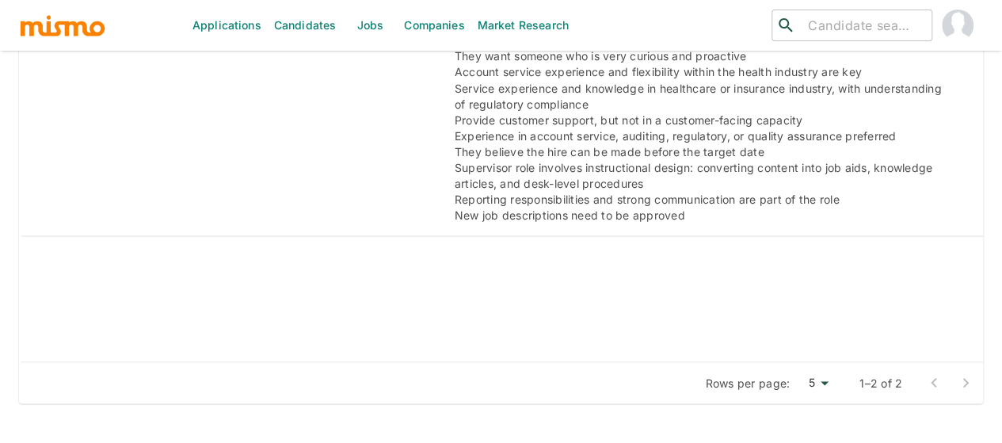
scroll to position [1442, 0]
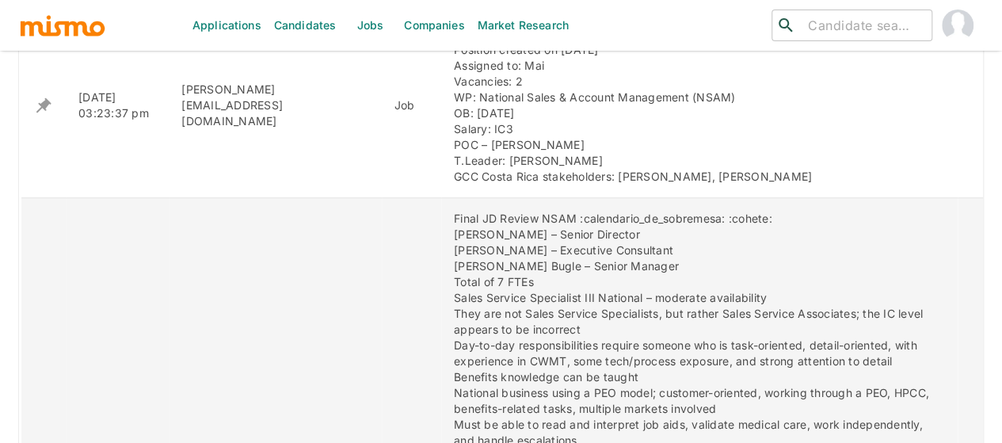
scroll to position [697, 0]
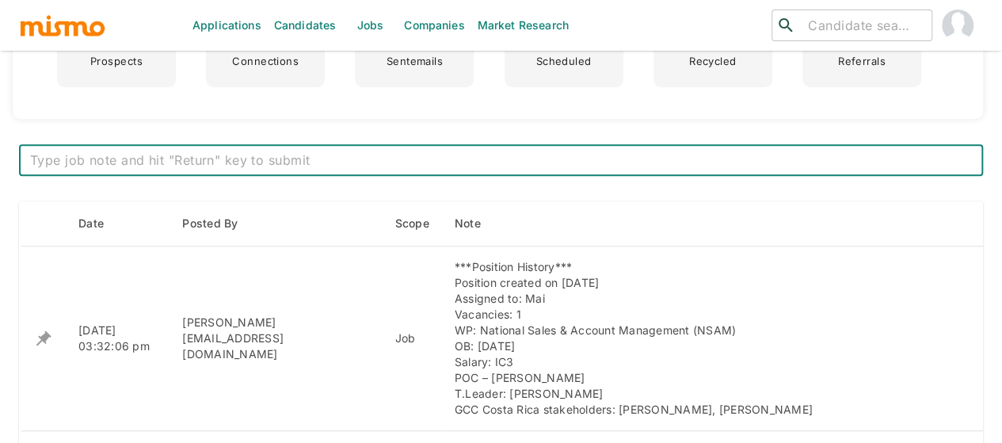
scroll to position [634, 0]
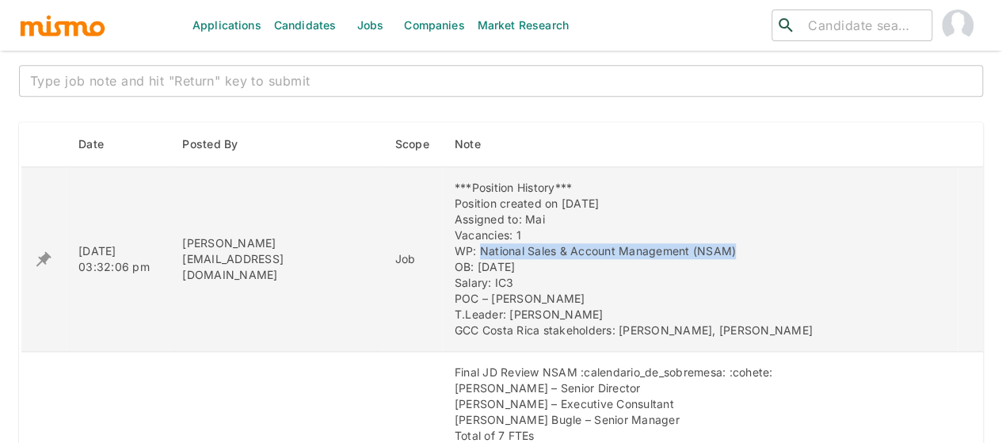
drag, startPoint x: 680, startPoint y: 250, endPoint x: 417, endPoint y: 248, distance: 263.0
click at [455, 248] on div "***Position History*** Position created on October 13th Assigned to: Mai Vacanc…" at bounding box center [700, 259] width 490 height 158
copy div "National Sales & Account Management (NSAM)"
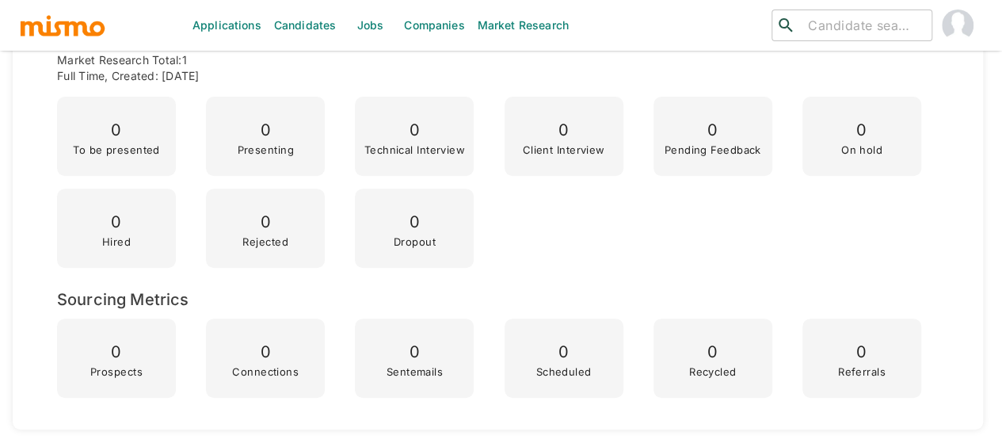
scroll to position [0, 0]
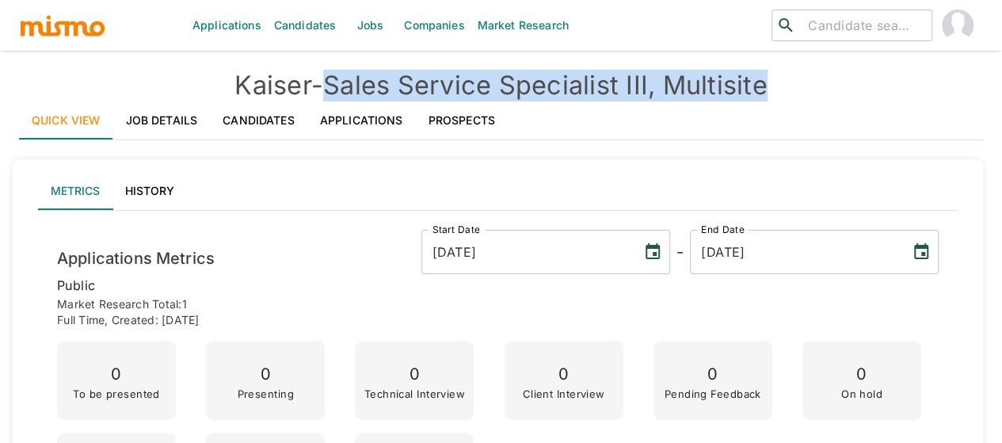
drag, startPoint x: 810, startPoint y: 84, endPoint x: 333, endPoint y: 81, distance: 477.0
click at [333, 81] on h4 "Kaiser - Sales Service Specialist III, Multisite" at bounding box center [501, 86] width 964 height 32
copy h4 "Sales Service Specialist III, Multisite"
drag, startPoint x: 788, startPoint y: 86, endPoint x: 336, endPoint y: 94, distance: 451.7
click at [336, 94] on h4 "[PERSON_NAME] - Sales Service Specialist III, National" at bounding box center [501, 86] width 964 height 32
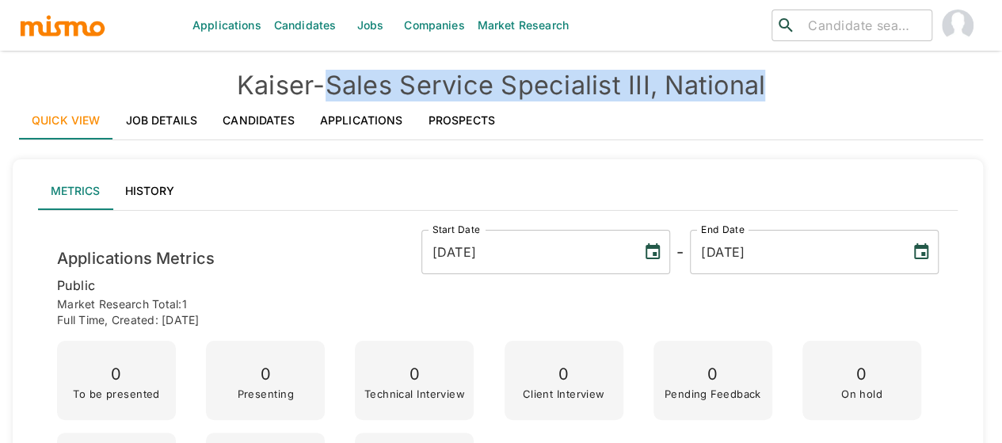
copy h4 "Sales Service Specialist III, National"
